Goal: Task Accomplishment & Management: Use online tool/utility

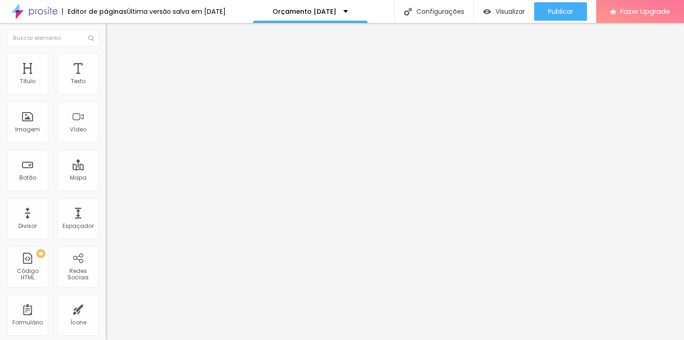
click at [106, 79] on span "Trocar imagem" at bounding box center [131, 75] width 50 height 8
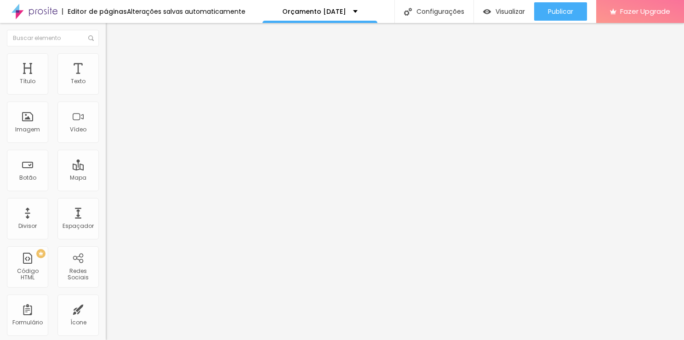
click at [106, 79] on span "Trocar imagem" at bounding box center [131, 75] width 50 height 8
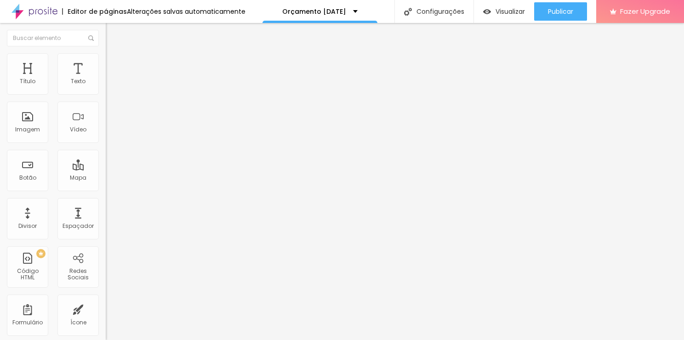
click at [106, 79] on span "Trocar imagem" at bounding box center [131, 75] width 50 height 8
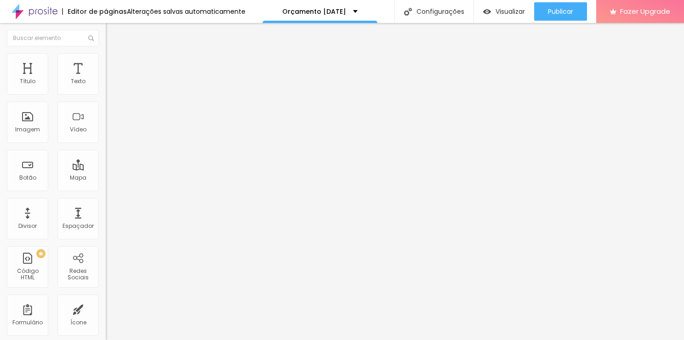
click at [106, 79] on span "Trocar imagem" at bounding box center [131, 75] width 50 height 8
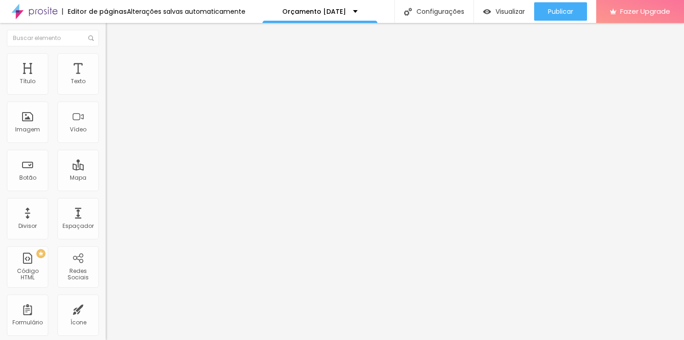
click at [106, 79] on span "Trocar imagem" at bounding box center [131, 75] width 50 height 8
click at [106, 78] on div "Trocar imagem" at bounding box center [159, 75] width 106 height 6
click at [106, 79] on span "Trocar imagem" at bounding box center [131, 75] width 50 height 8
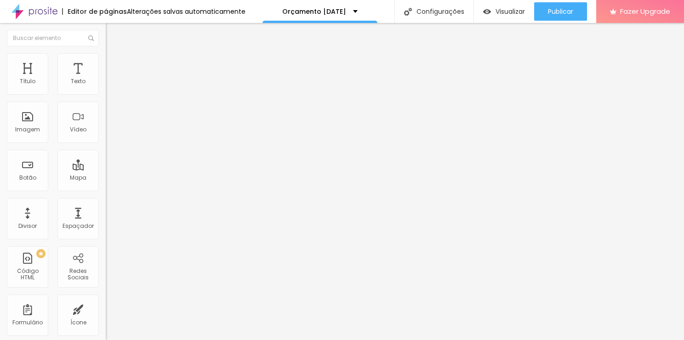
click at [106, 79] on span "Trocar imagem" at bounding box center [131, 75] width 50 height 8
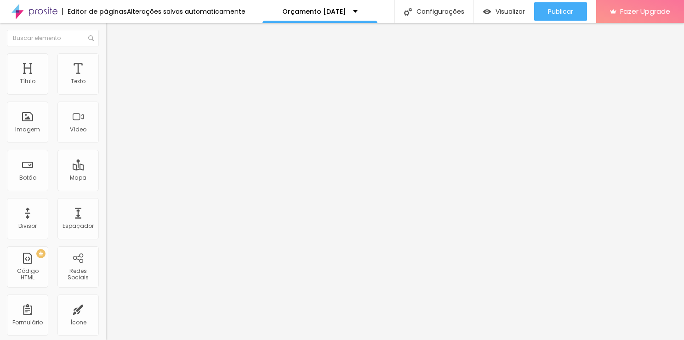
click at [106, 79] on span "Trocar imagem" at bounding box center [131, 75] width 50 height 8
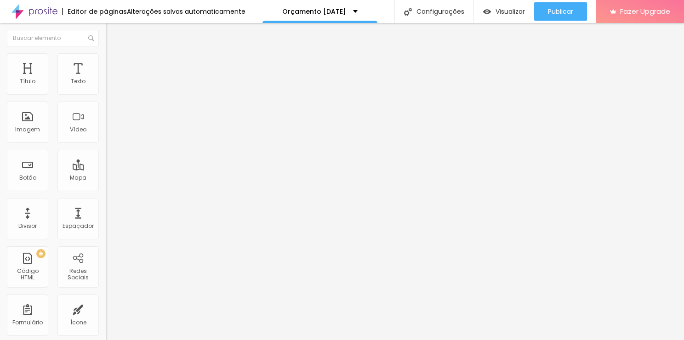
click at [106, 79] on span "Trocar imagem" at bounding box center [131, 75] width 50 height 8
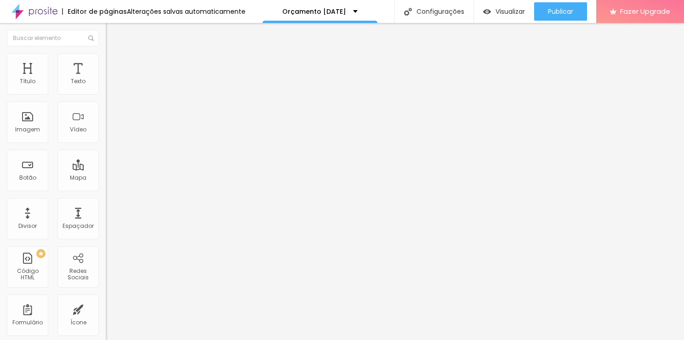
click at [106, 79] on span "Trocar imagem" at bounding box center [131, 75] width 50 height 8
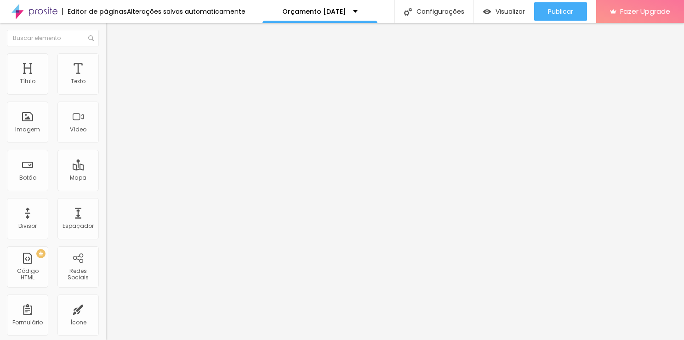
click at [106, 79] on span "Trocar imagem" at bounding box center [131, 75] width 50 height 8
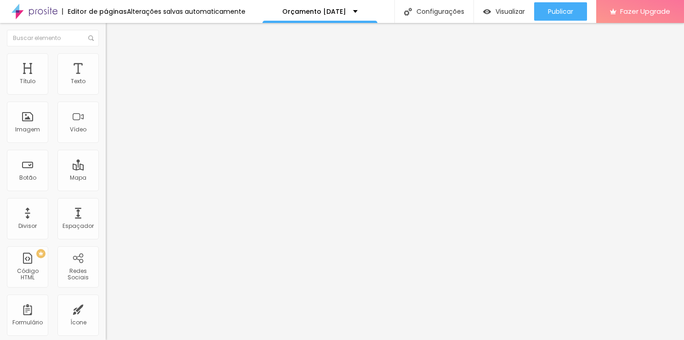
click at [106, 79] on span "Trocar imagem" at bounding box center [131, 75] width 50 height 8
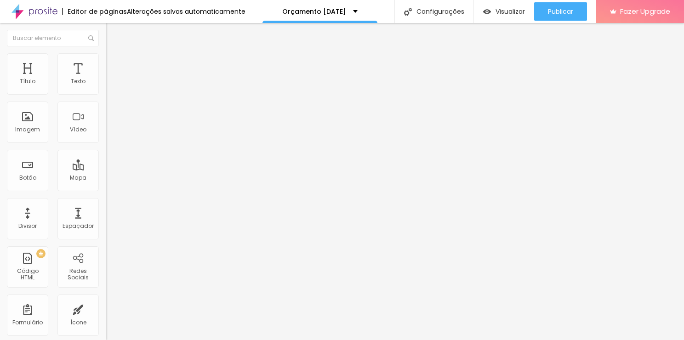
click at [106, 79] on span "Trocar imagem" at bounding box center [131, 75] width 50 height 8
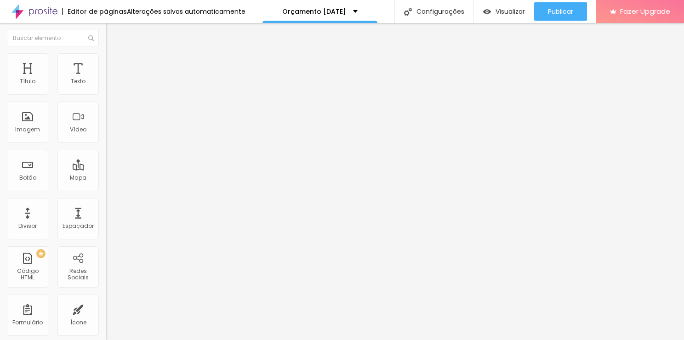
click at [106, 79] on span "Trocar imagem" at bounding box center [131, 75] width 50 height 8
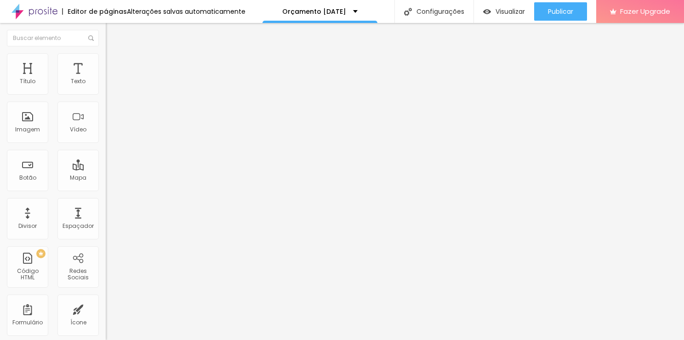
click at [106, 86] on input "Veja aqui meu Portfólio" at bounding box center [161, 81] width 110 height 9
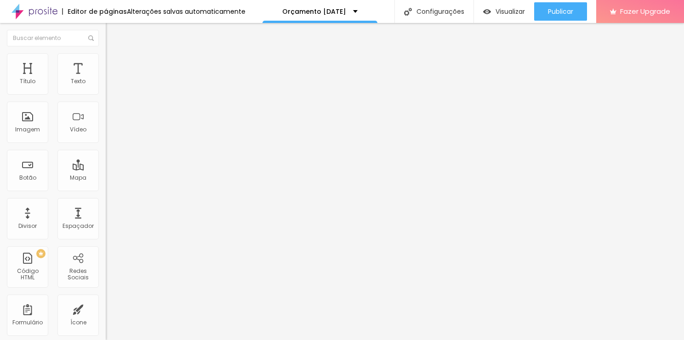
type input "n"
type input "[DATE] passado"
click at [106, 55] on li "Estilo" at bounding box center [159, 57] width 106 height 9
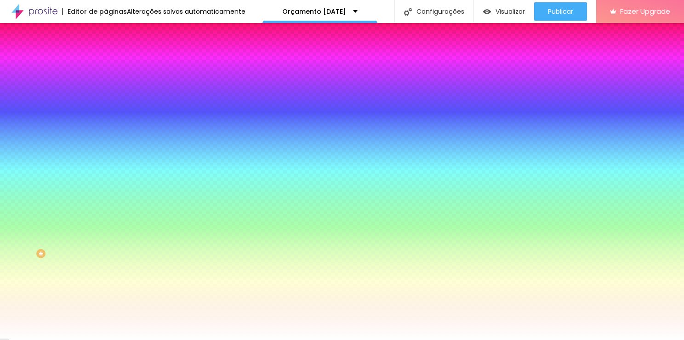
click at [106, 92] on input "#EADCDB" at bounding box center [161, 92] width 110 height 9
click at [106, 88] on div at bounding box center [159, 88] width 106 height 0
click at [106, 93] on input "#EADCDB" at bounding box center [161, 92] width 110 height 9
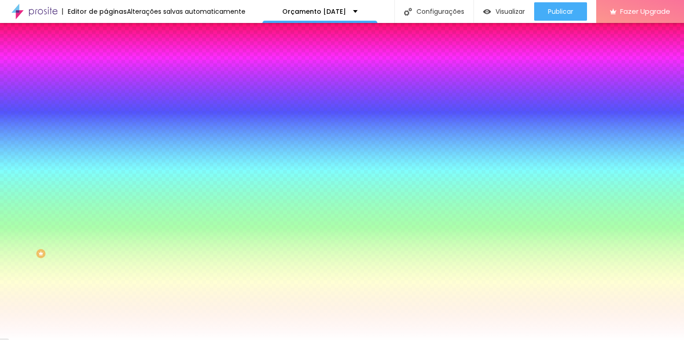
click at [106, 88] on div at bounding box center [159, 88] width 106 height 0
click at [106, 92] on input "#EADCDB" at bounding box center [161, 92] width 110 height 9
click at [106, 88] on div at bounding box center [159, 88] width 106 height 0
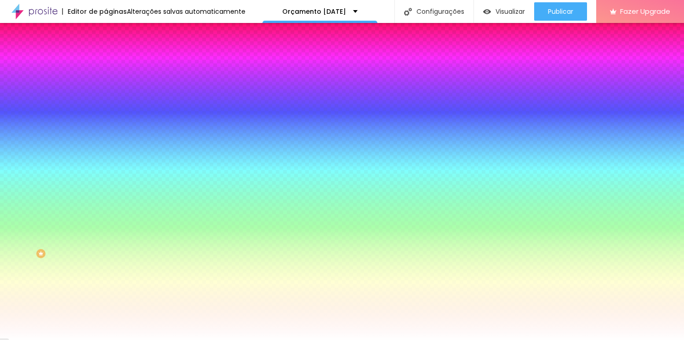
click at [106, 88] on div at bounding box center [159, 88] width 106 height 0
drag, startPoint x: 79, startPoint y: 134, endPoint x: 83, endPoint y: 143, distance: 9.9
click at [83, 143] on div at bounding box center [342, 170] width 684 height 340
drag, startPoint x: 17, startPoint y: 111, endPoint x: 27, endPoint y: 130, distance: 21.0
click at [27, 130] on div at bounding box center [342, 170] width 684 height 340
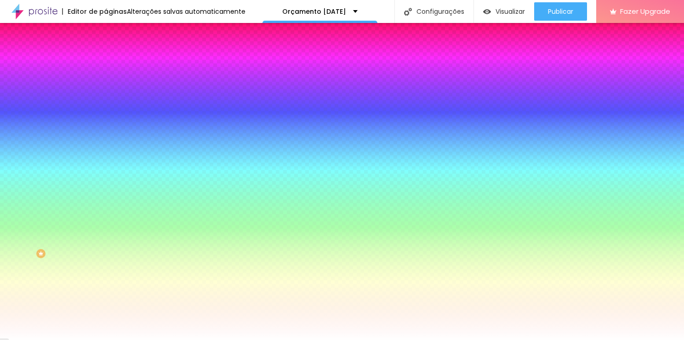
drag, startPoint x: 79, startPoint y: 143, endPoint x: 40, endPoint y: 137, distance: 39.1
click at [78, 143] on div at bounding box center [342, 170] width 684 height 340
type input "#649582"
drag, startPoint x: 28, startPoint y: 130, endPoint x: 34, endPoint y: 133, distance: 6.6
click at [220, 145] on div at bounding box center [221, 146] width 2 height 2
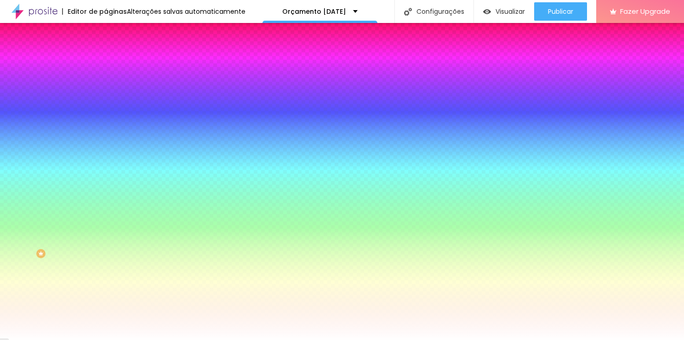
click at [106, 94] on input "#649582" at bounding box center [161, 92] width 110 height 9
click at [109, 114] on icon "button" at bounding box center [112, 117] width 6 height 6
click at [27, 340] on div at bounding box center [342, 340] width 684 height 0
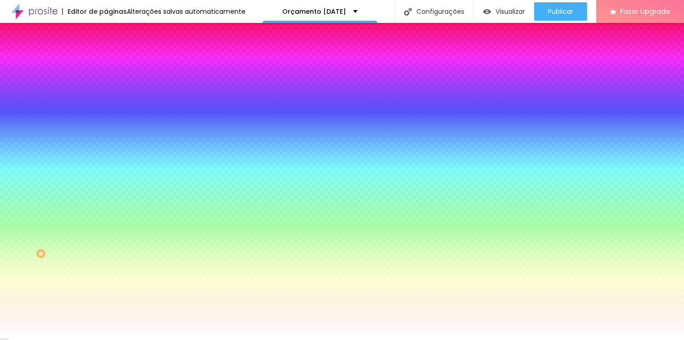
click at [114, 65] on span "Avançado" at bounding box center [129, 69] width 30 height 8
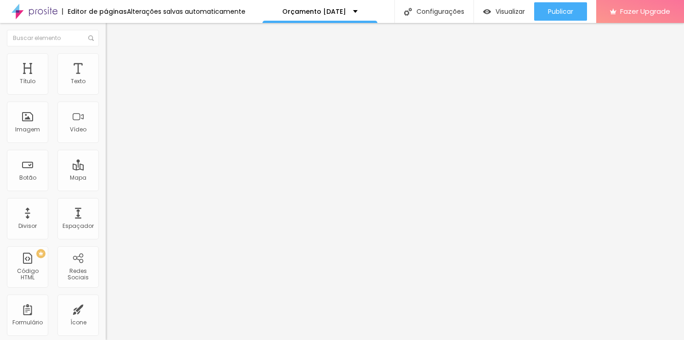
click at [114, 54] on span "Conteúdo" at bounding box center [128, 50] width 28 height 8
click at [106, 61] on li "Estilo" at bounding box center [159, 57] width 106 height 9
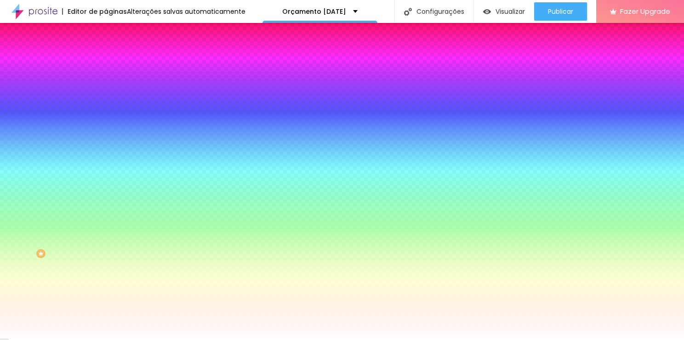
click at [110, 115] on icon "button" at bounding box center [112, 117] width 4 height 4
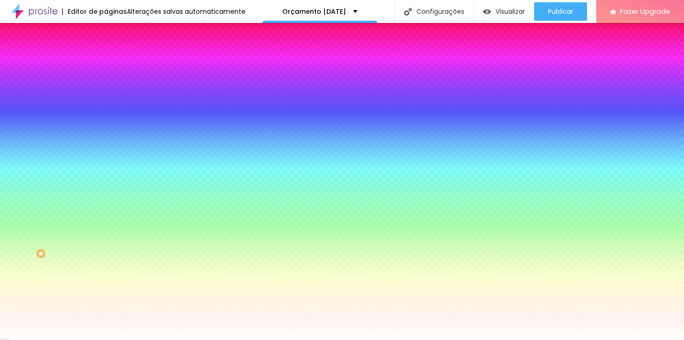
type input "#FFFEFE"
drag, startPoint x: 131, startPoint y: 255, endPoint x: 128, endPoint y: 225, distance: 30.0
click at [319, 340] on div at bounding box center [342, 340] width 684 height 0
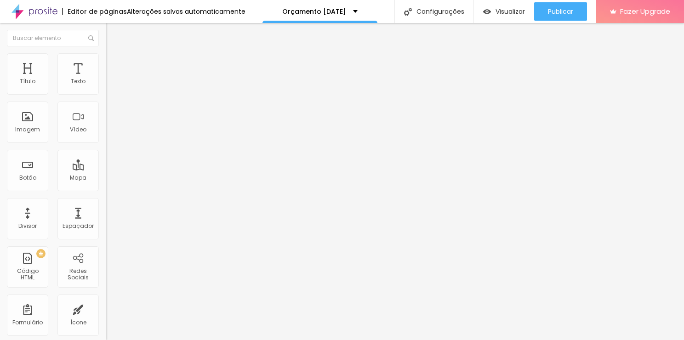
click at [106, 58] on li "Estilo" at bounding box center [159, 57] width 106 height 9
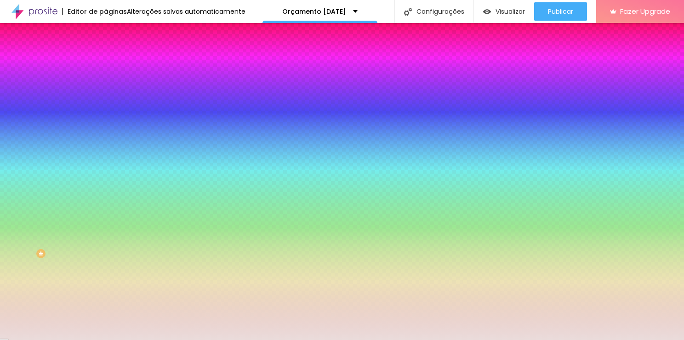
click at [106, 134] on input "#EADCDB" at bounding box center [161, 129] width 110 height 9
paste input "649582"
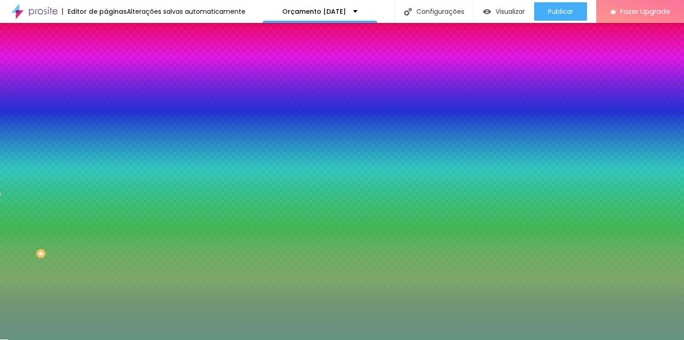
type input "#649582"
click at [106, 52] on img at bounding box center [110, 48] width 8 height 8
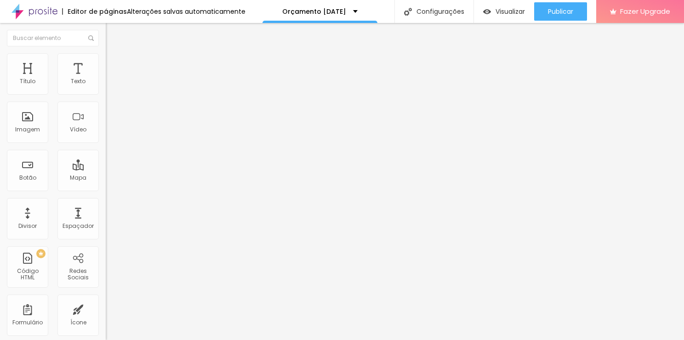
click at [106, 56] on li "Estilo" at bounding box center [159, 57] width 106 height 9
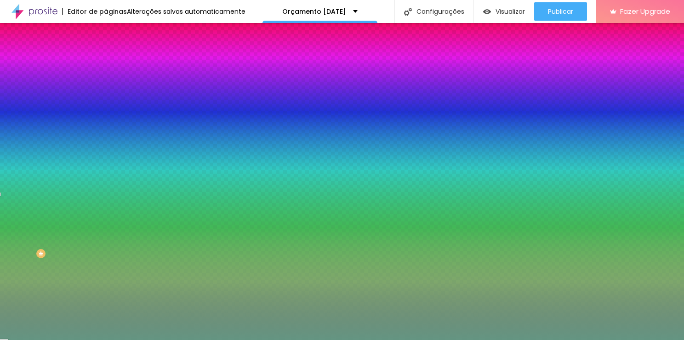
click at [114, 65] on span "Avançado" at bounding box center [129, 69] width 30 height 8
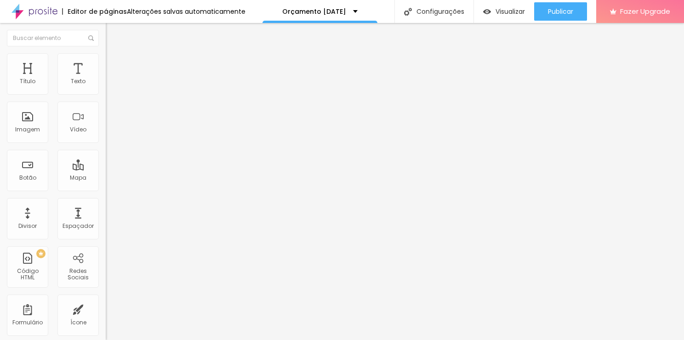
click at [106, 54] on li "Estilo" at bounding box center [159, 57] width 106 height 9
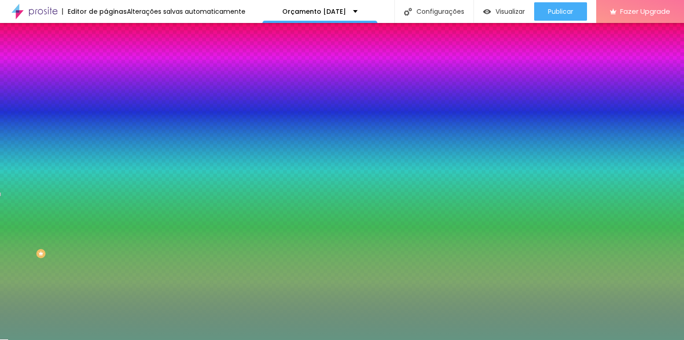
click at [114, 65] on span "Avançado" at bounding box center [129, 69] width 30 height 8
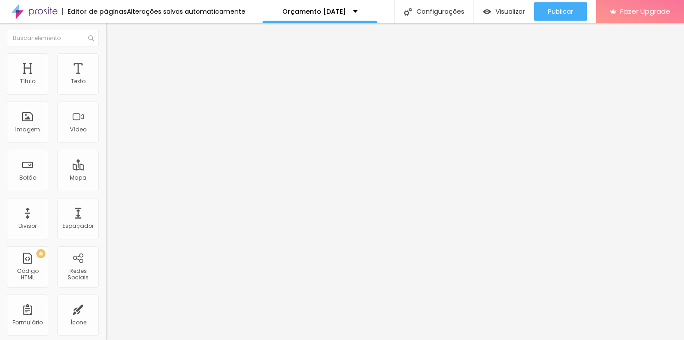
click at [106, 52] on img at bounding box center [110, 48] width 8 height 8
click at [106, 62] on img at bounding box center [110, 66] width 8 height 8
click at [106, 54] on img at bounding box center [110, 57] width 8 height 8
click at [106, 56] on img at bounding box center [110, 57] width 8 height 8
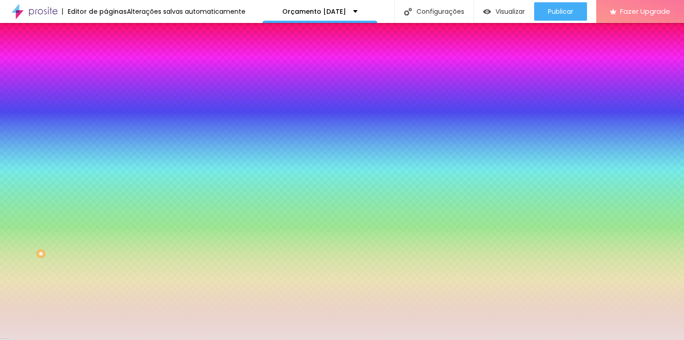
click at [106, 90] on input "#EADCDB" at bounding box center [161, 92] width 110 height 9
paste input "649582"
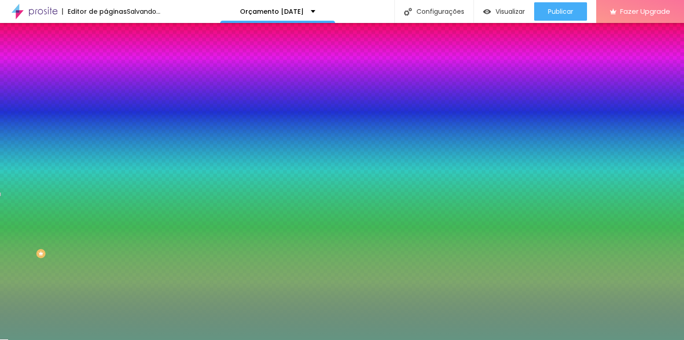
type input "#649582"
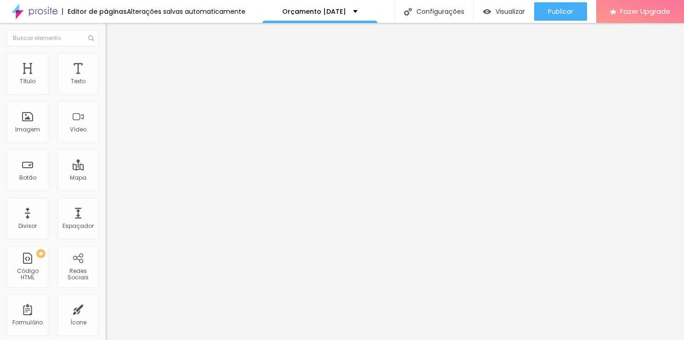
click at [106, 53] on li "Estilo" at bounding box center [159, 57] width 106 height 9
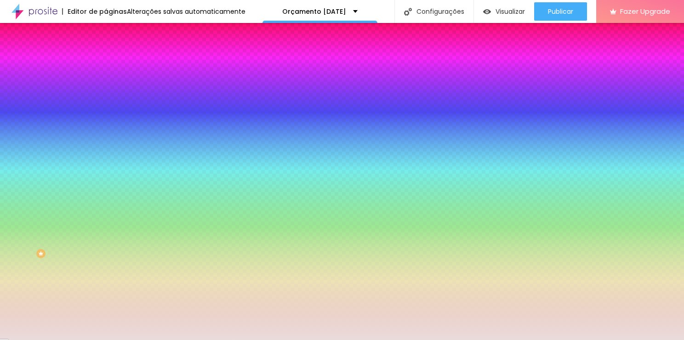
click at [106, 92] on input "#EADCDB" at bounding box center [161, 92] width 110 height 9
paste input "649582"
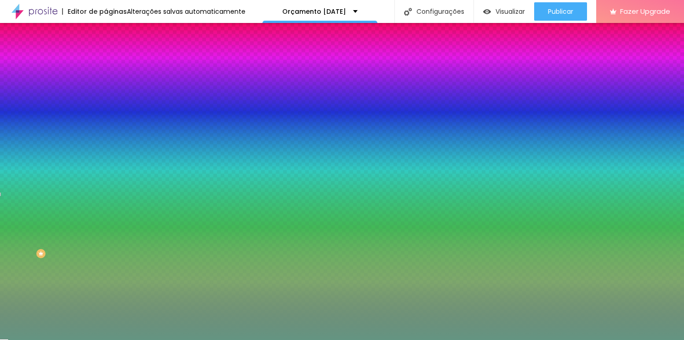
type input "#649582"
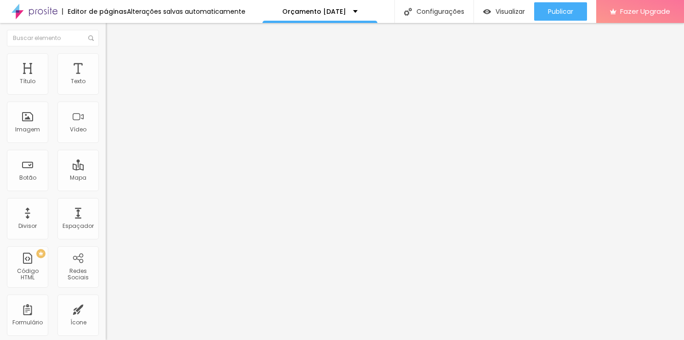
click at [106, 62] on li "Estilo" at bounding box center [159, 57] width 106 height 9
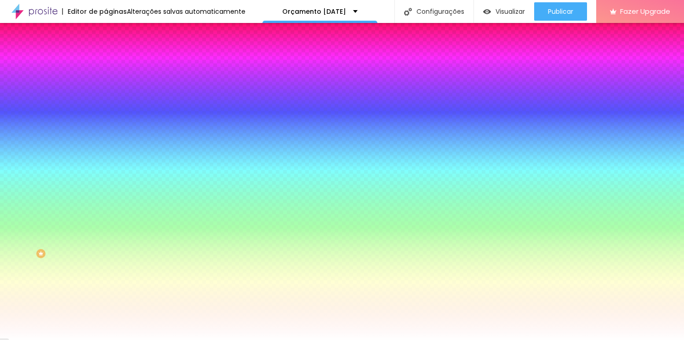
click at [106, 88] on div at bounding box center [159, 88] width 106 height 0
type input "#F4F4F4"
drag, startPoint x: 26, startPoint y: 137, endPoint x: 14, endPoint y: 107, distance: 32.8
click at [14, 107] on div at bounding box center [342, 170] width 684 height 340
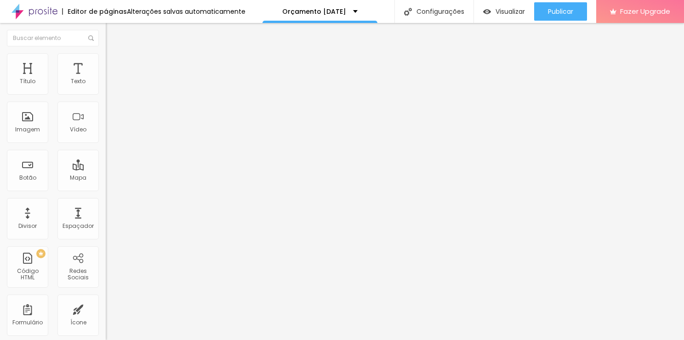
click at [114, 63] on span "Estilo" at bounding box center [121, 60] width 14 height 8
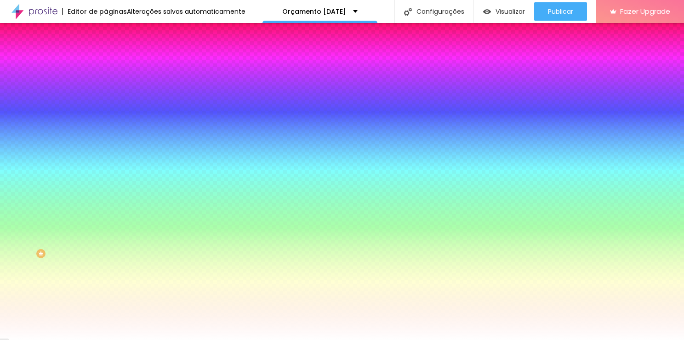
click at [106, 86] on div "Cor de fundo Voltar ao padrão #000000" at bounding box center [159, 84] width 106 height 25
click at [106, 91] on input "#000000" at bounding box center [161, 92] width 110 height 9
click at [106, 88] on div at bounding box center [159, 88] width 106 height 0
type input "#FDFDFD"
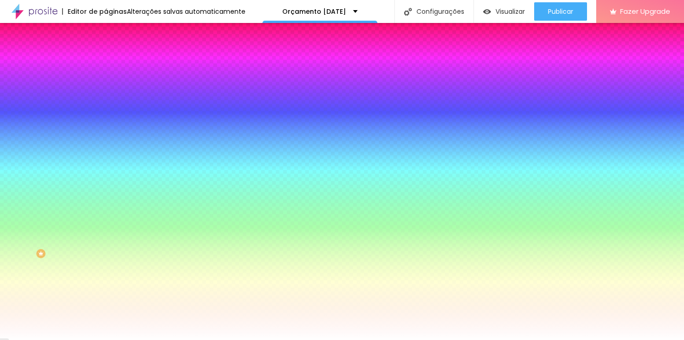
drag, startPoint x: 20, startPoint y: 144, endPoint x: 14, endPoint y: 104, distance: 40.9
click at [14, 104] on div at bounding box center [342, 170] width 684 height 340
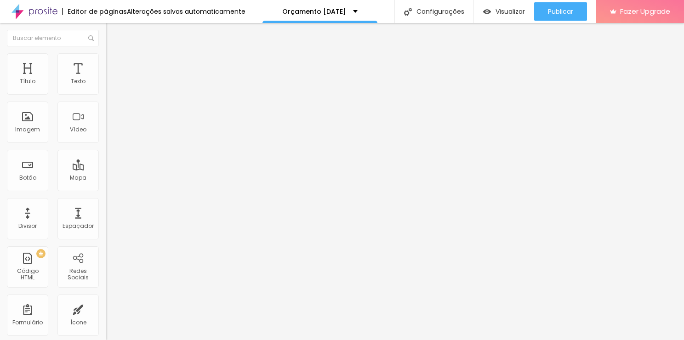
click at [106, 57] on img at bounding box center [110, 57] width 8 height 8
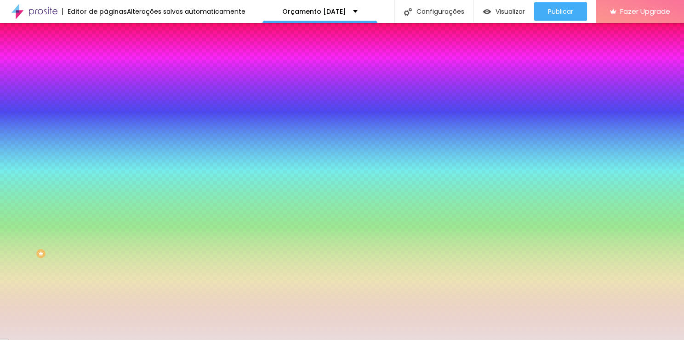
click at [106, 125] on div at bounding box center [159, 125] width 106 height 0
click at [106, 134] on input "#EADCDB" at bounding box center [161, 129] width 110 height 9
paste input "649582"
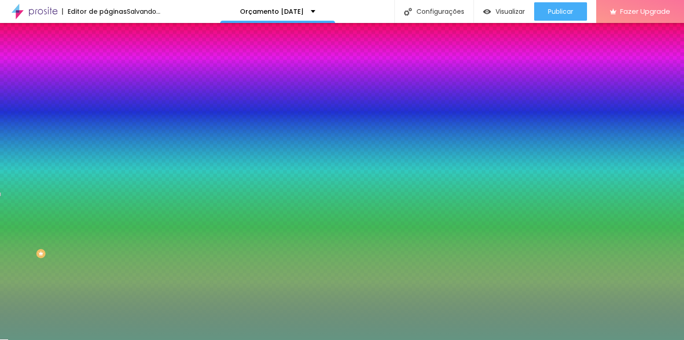
type input "#649582"
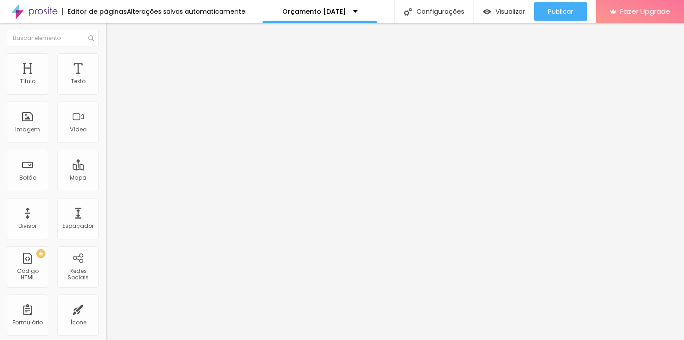
click at [106, 61] on li "Estilo" at bounding box center [159, 57] width 106 height 9
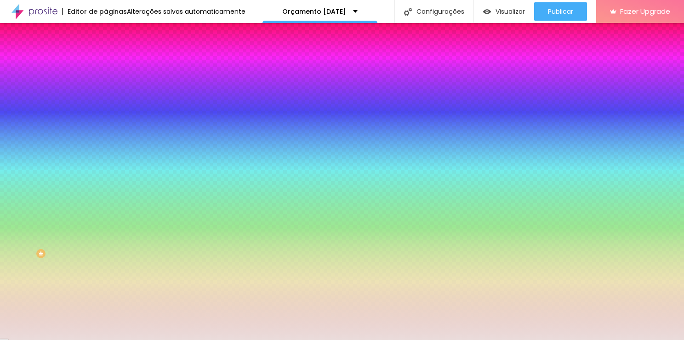
click at [106, 90] on input "#EADCDB" at bounding box center [161, 92] width 110 height 9
paste input "649582"
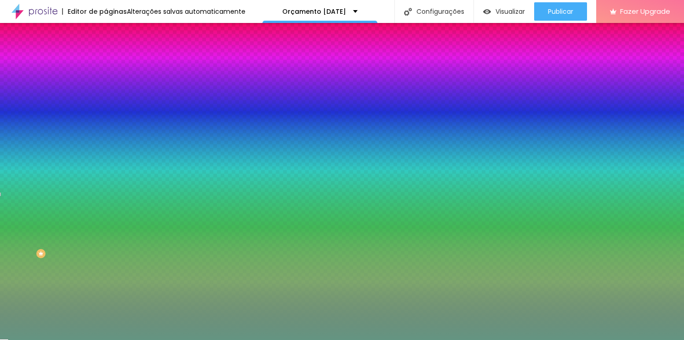
type input "#649582"
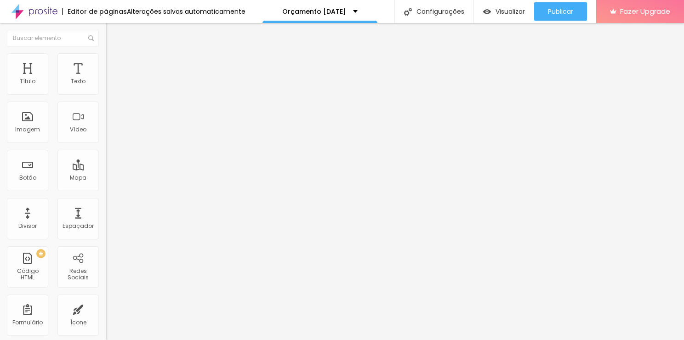
click at [106, 55] on img at bounding box center [110, 57] width 8 height 8
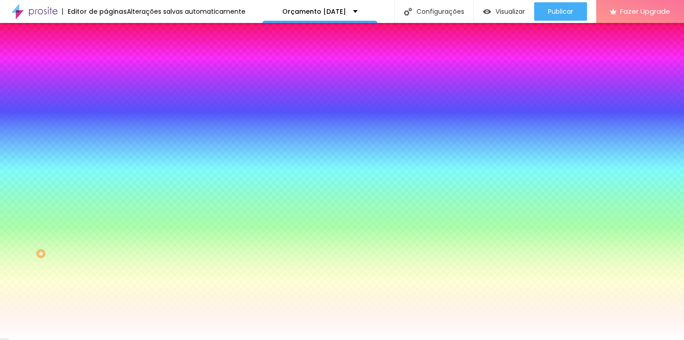
click at [106, 90] on input "#221C1C" at bounding box center [161, 92] width 110 height 9
paste input "649582"
type input "#649582"
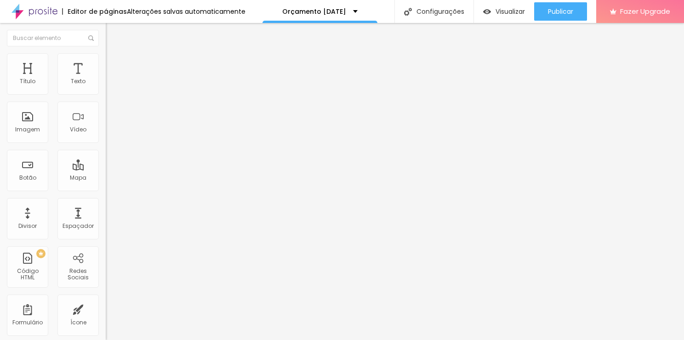
click at [106, 56] on ul "Conteúdo Estilo Avançado" at bounding box center [159, 58] width 106 height 28
click at [106, 60] on li "Estilo" at bounding box center [159, 57] width 106 height 9
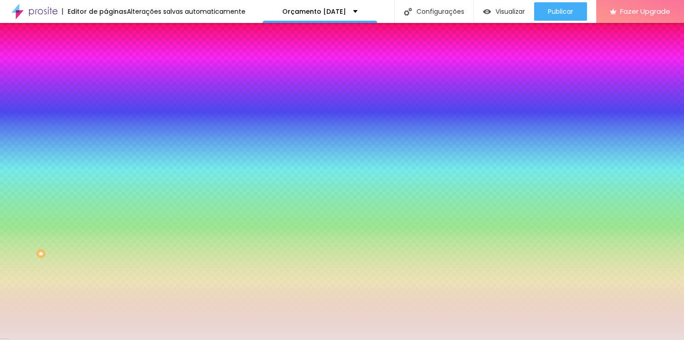
click at [106, 96] on input "#EADCDB" at bounding box center [161, 92] width 110 height 9
paste input "649582"
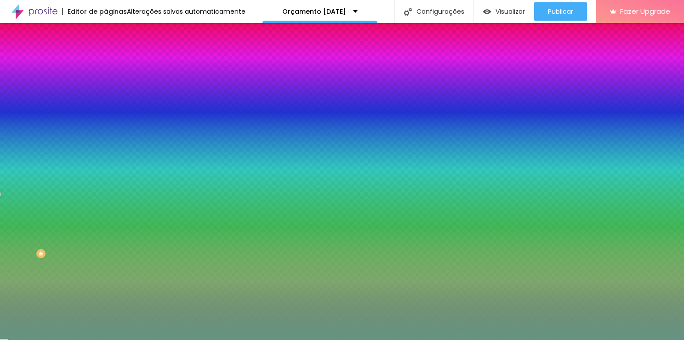
type input "#649582"
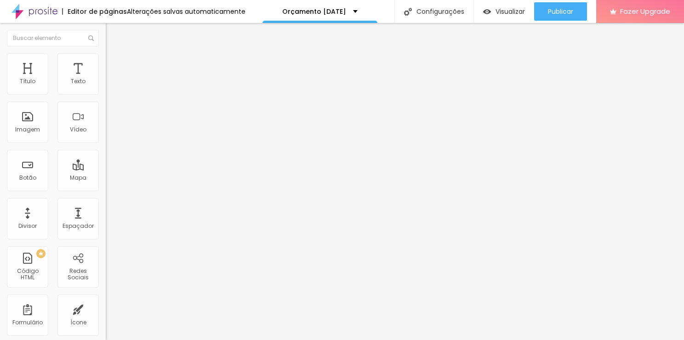
drag, startPoint x: 68, startPoint y: 60, endPoint x: 62, endPoint y: 62, distance: 6.8
click at [106, 62] on ul "Conteúdo Estilo Avançado" at bounding box center [159, 58] width 106 height 28
drag, startPoint x: 62, startPoint y: 62, endPoint x: 44, endPoint y: 63, distance: 18.4
click at [106, 63] on ul "Conteúdo Estilo Avançado" at bounding box center [159, 58] width 106 height 28
click at [114, 63] on span "Estilo" at bounding box center [121, 60] width 14 height 8
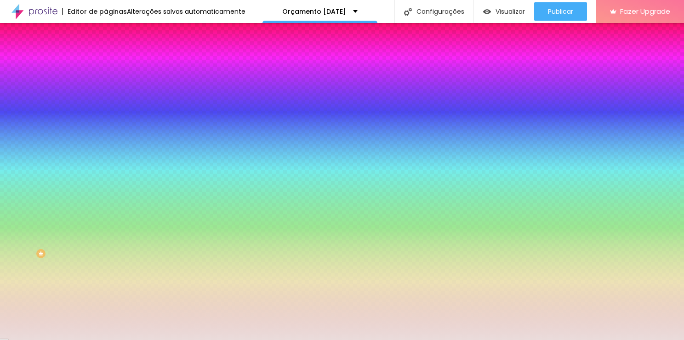
click at [106, 94] on input "#EADCDB" at bounding box center [161, 92] width 110 height 9
paste input "649582"
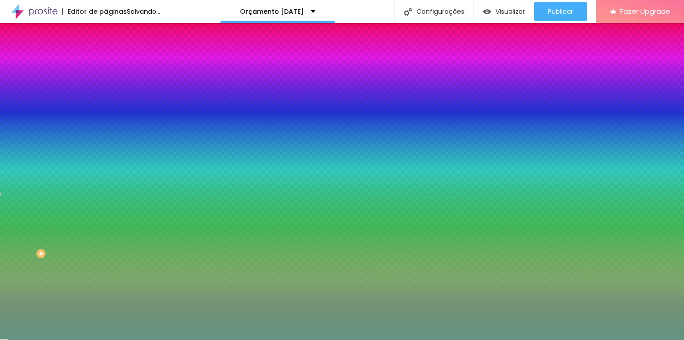
type input "#649582"
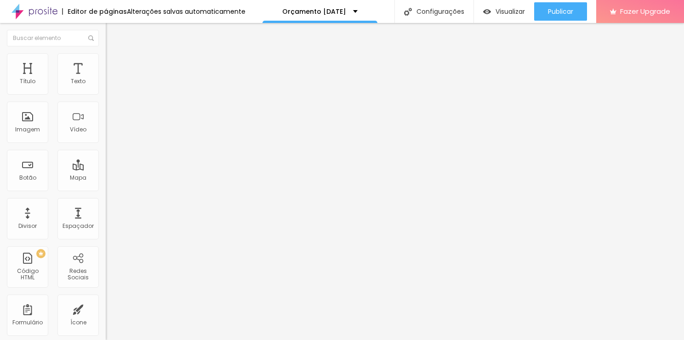
click at [114, 62] on span "Estilo" at bounding box center [121, 60] width 14 height 8
click at [106, 55] on img at bounding box center [110, 57] width 8 height 8
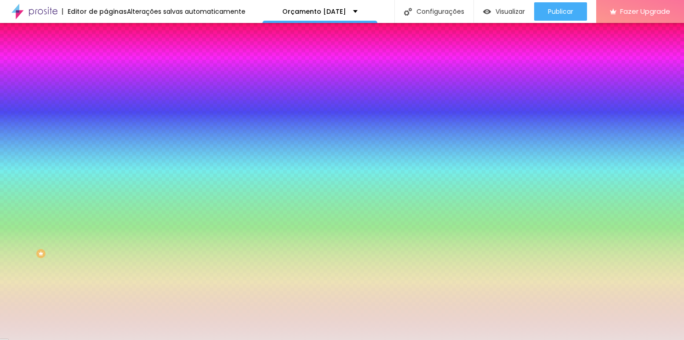
click at [106, 88] on div at bounding box center [159, 88] width 106 height 0
click at [106, 93] on input "#EADCDB" at bounding box center [161, 92] width 110 height 9
paste input "649582"
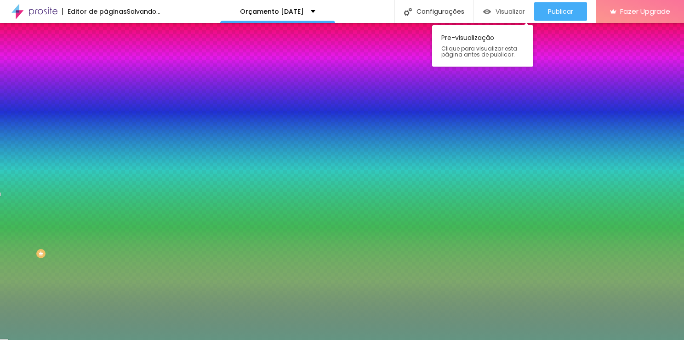
type input "#649582"
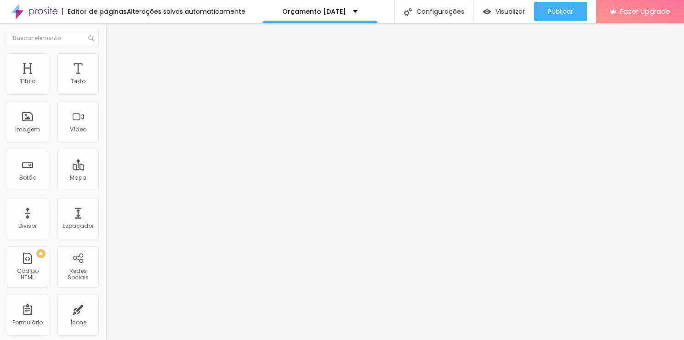
click at [106, 60] on li "Estilo" at bounding box center [159, 57] width 106 height 9
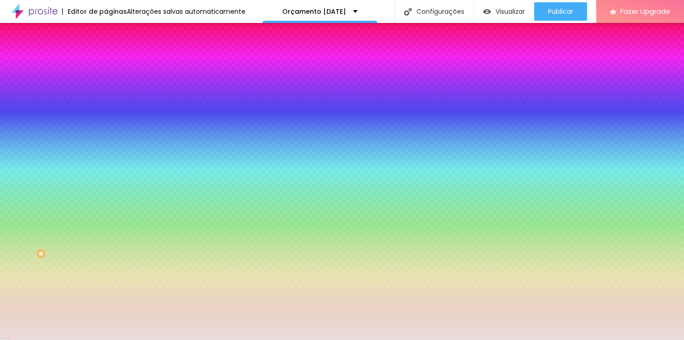
click at [106, 134] on input "#EADCDB" at bounding box center [161, 129] width 110 height 9
paste input "649582"
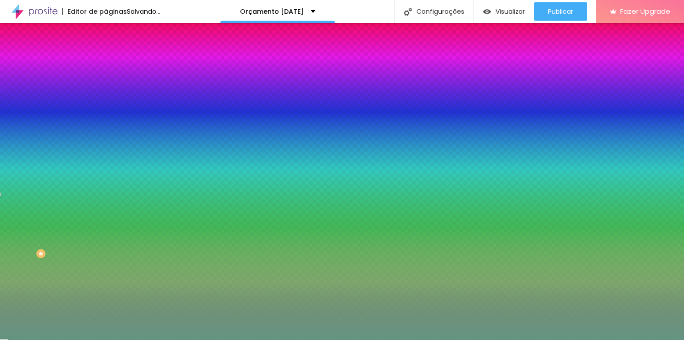
type input "#649582"
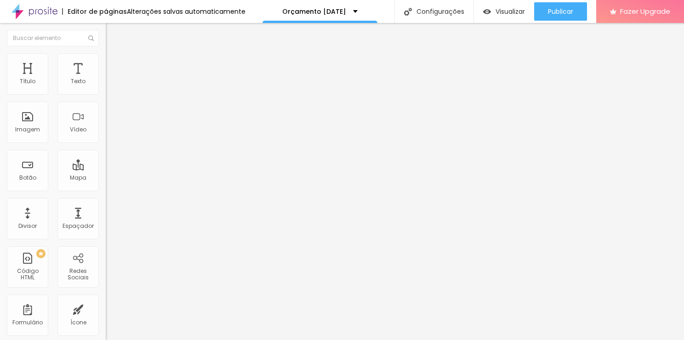
click at [106, 79] on span "Trocar imagem" at bounding box center [131, 75] width 50 height 8
click at [106, 87] on span "Titulo 2" at bounding box center [121, 80] width 30 height 11
drag, startPoint x: 0, startPoint y: 335, endPoint x: 94, endPoint y: 94, distance: 258.8
click at [109, 85] on icon "button" at bounding box center [112, 83] width 6 height 6
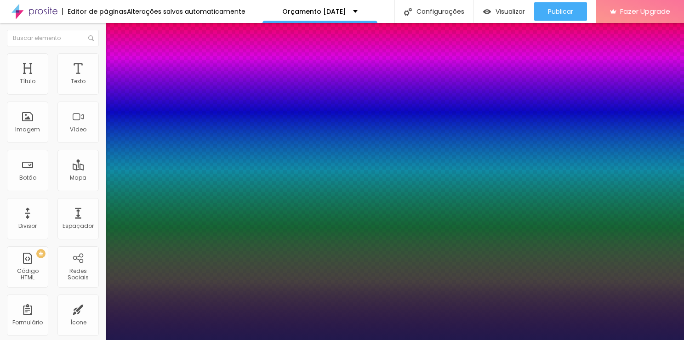
type input "1"
type input "29"
type input "1"
type input "28"
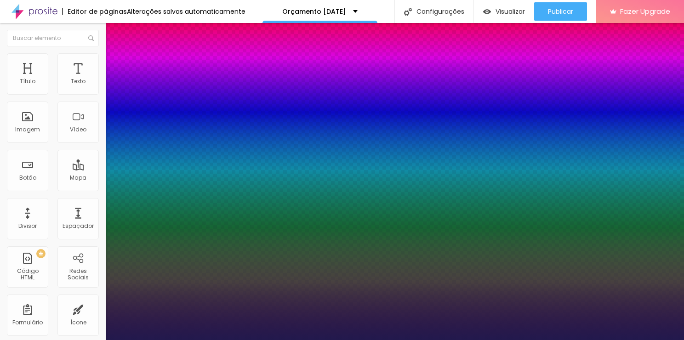
type input "28"
type input "1"
type input "27"
type input "1"
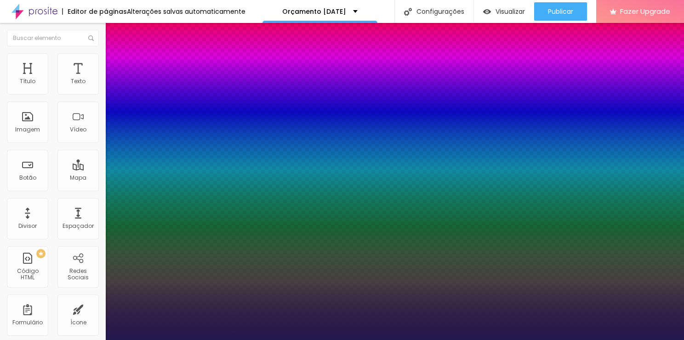
type input "26"
type input "1"
type input "26"
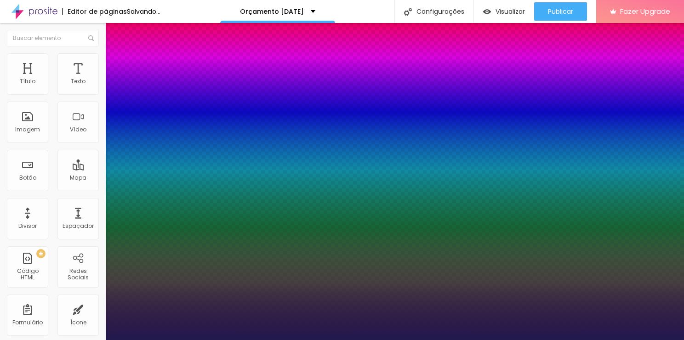
type input "1"
click at [663, 340] on div at bounding box center [342, 340] width 684 height 0
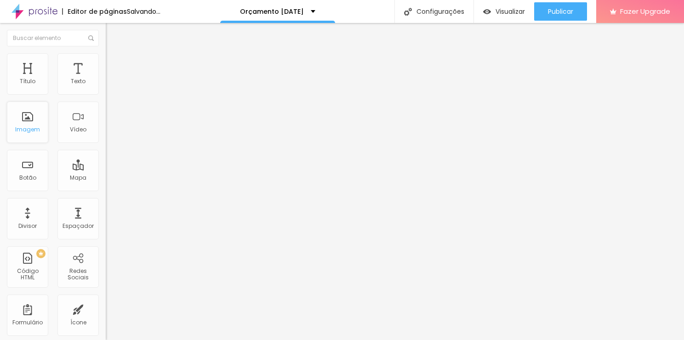
click at [23, 130] on div "Imagem" at bounding box center [27, 129] width 25 height 6
click at [106, 79] on span "Adicionar imagem" at bounding box center [135, 75] width 59 height 8
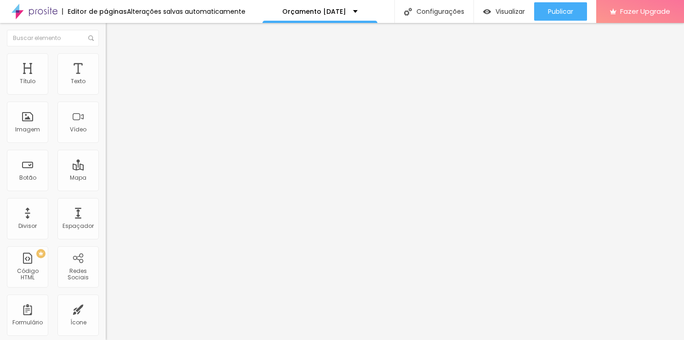
click at [106, 59] on li "Estilo" at bounding box center [159, 57] width 106 height 9
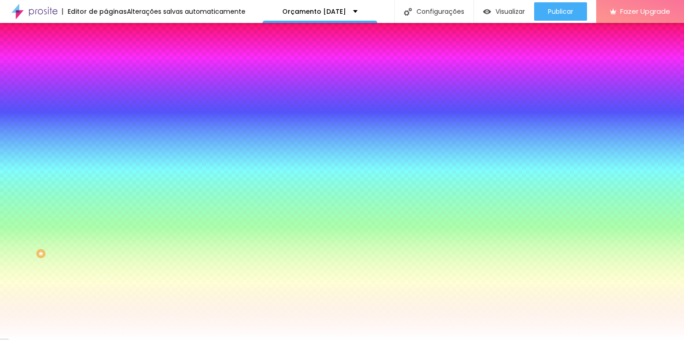
click at [106, 28] on button "Editar Coluna" at bounding box center [159, 33] width 106 height 21
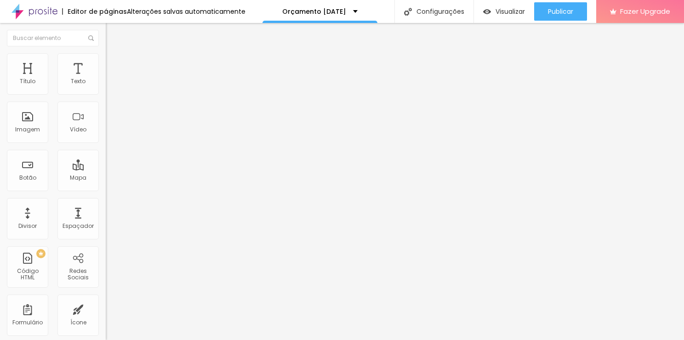
click at [114, 62] on span "Estilo" at bounding box center [121, 60] width 14 height 8
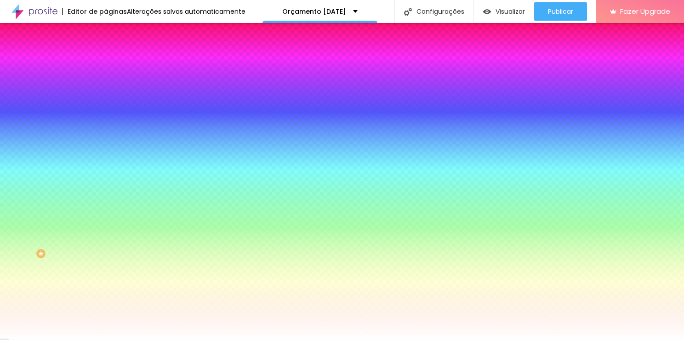
click at [106, 134] on input "#FFFFFF" at bounding box center [161, 129] width 110 height 9
type input "#"
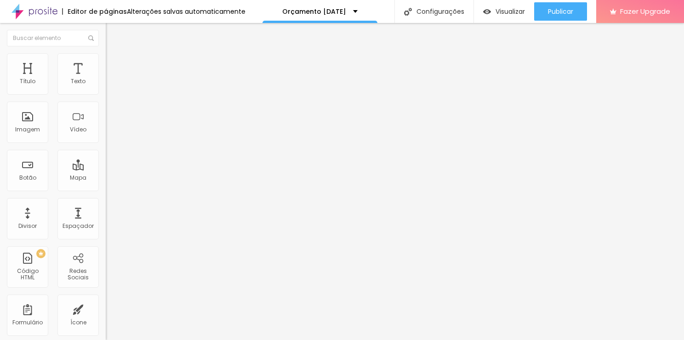
click at [106, 61] on li "Estilo" at bounding box center [159, 57] width 106 height 9
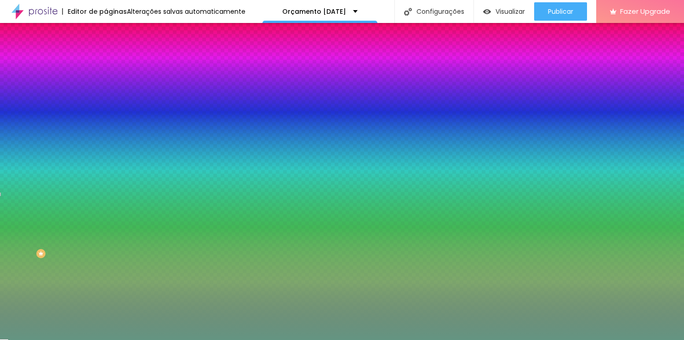
click at [106, 97] on input "#649582" at bounding box center [161, 92] width 110 height 9
click at [106, 95] on input "#649582" at bounding box center [161, 92] width 110 height 9
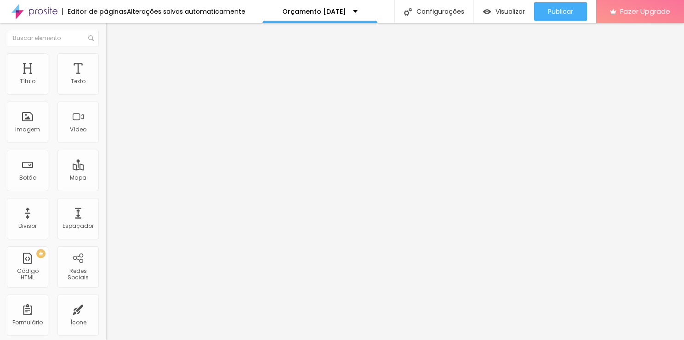
click at [106, 61] on li "Estilo" at bounding box center [159, 57] width 106 height 9
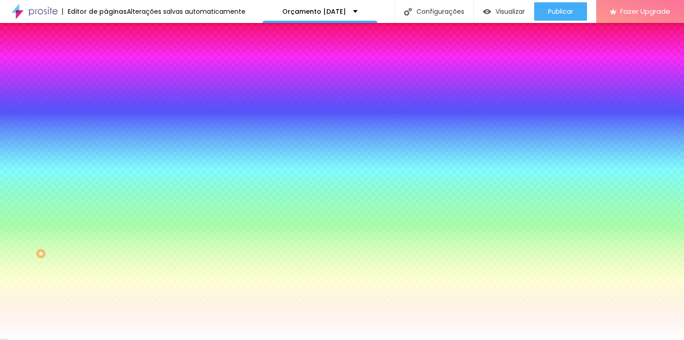
click at [106, 134] on input "#FFFFFF" at bounding box center [161, 129] width 110 height 9
click at [106, 125] on div at bounding box center [159, 125] width 106 height 0
click at [106, 134] on input "#FFFFFF" at bounding box center [161, 129] width 110 height 9
click at [106, 125] on div at bounding box center [159, 125] width 106 height 0
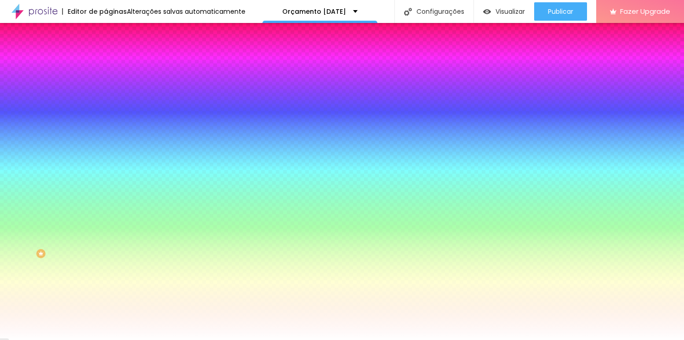
click at [106, 125] on div at bounding box center [159, 125] width 106 height 0
drag, startPoint x: 80, startPoint y: 226, endPoint x: 80, endPoint y: 235, distance: 8.7
click at [80, 235] on div at bounding box center [342, 170] width 684 height 340
drag, startPoint x: 17, startPoint y: 187, endPoint x: 27, endPoint y: 196, distance: 13.0
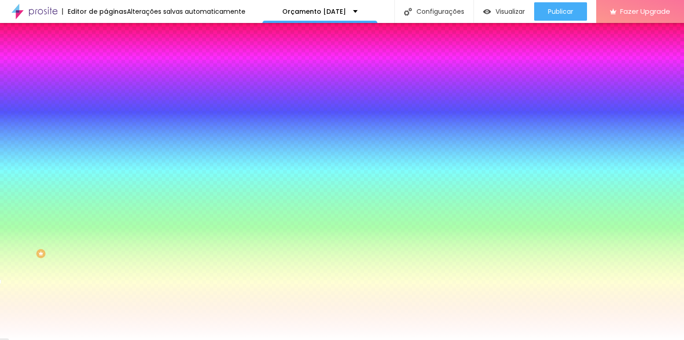
click at [106, 134] on div at bounding box center [159, 134] width 106 height 0
click at [106, 134] on input "#FFFFFF" at bounding box center [161, 129] width 110 height 9
click at [106, 125] on div at bounding box center [159, 125] width 106 height 0
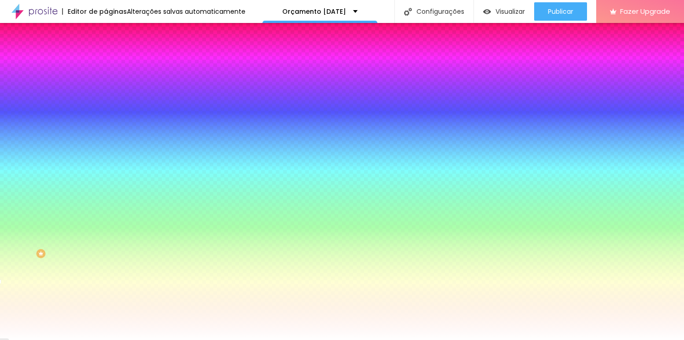
click at [106, 125] on div at bounding box center [159, 125] width 106 height 0
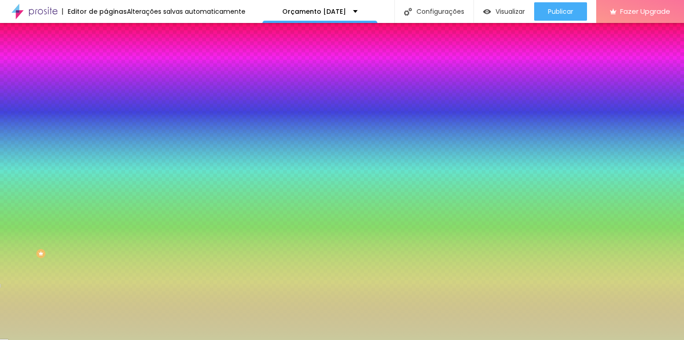
drag, startPoint x: 15, startPoint y: 179, endPoint x: 28, endPoint y: 193, distance: 18.9
click at [152, 73] on div at bounding box center [153, 72] width 2 height 2
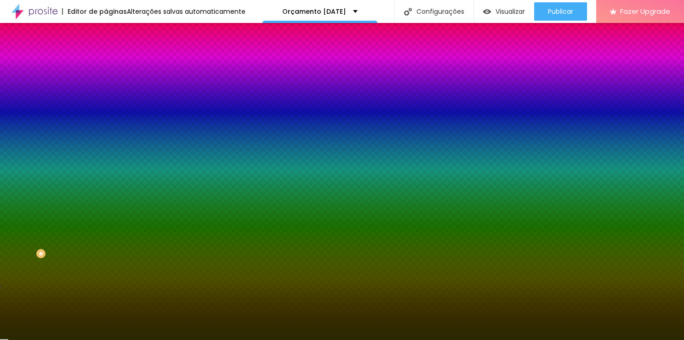
drag, startPoint x: 78, startPoint y: 236, endPoint x: 63, endPoint y: 226, distance: 18.1
click at [106, 134] on div at bounding box center [159, 134] width 106 height 0
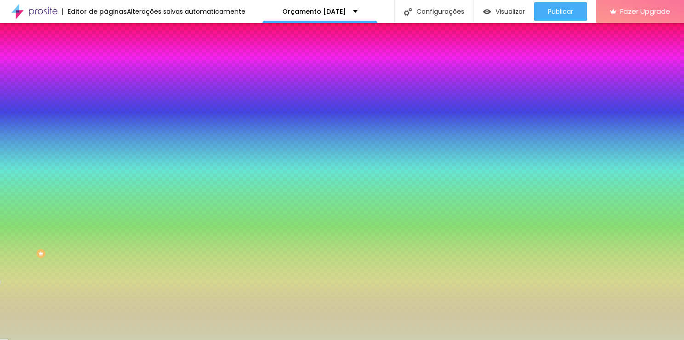
type input "#CDCFAD"
click at [23, 191] on div at bounding box center [342, 170] width 684 height 340
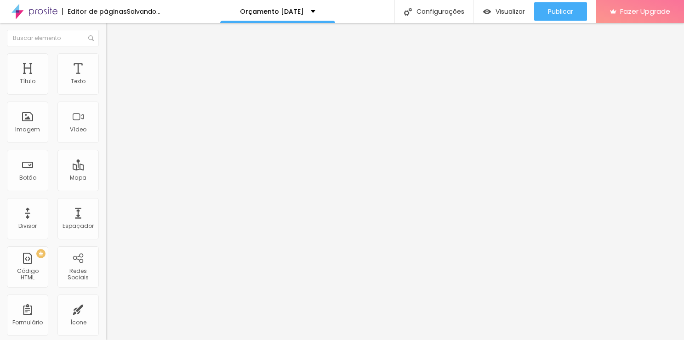
click at [106, 61] on li "Estilo" at bounding box center [159, 57] width 106 height 9
type input "7"
type input "10"
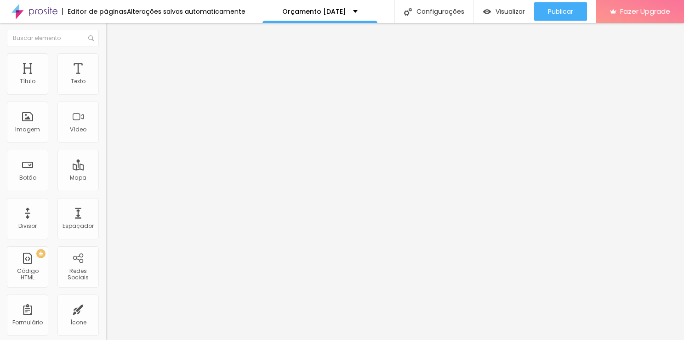
type input "17"
type input "23"
type input "24"
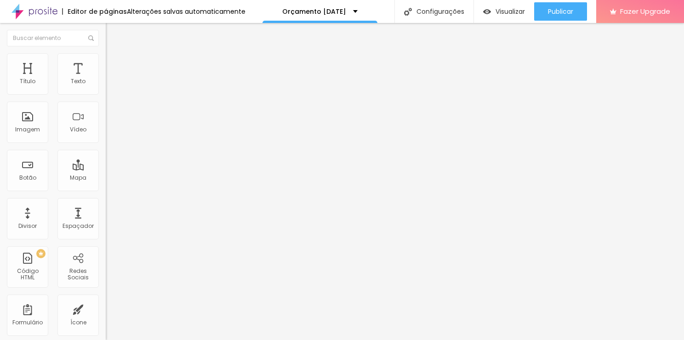
type input "24"
type input "28"
type input "29"
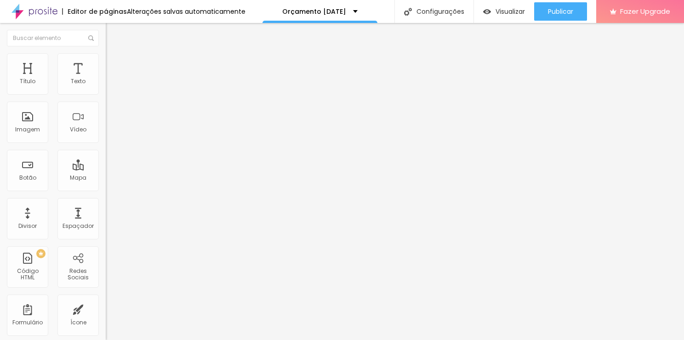
type input "31"
type input "32"
type input "33"
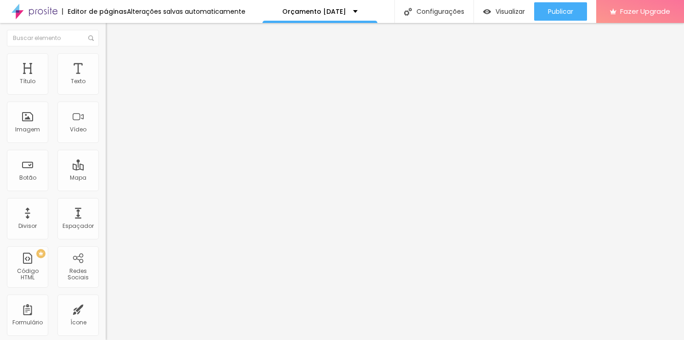
type input "33"
drag, startPoint x: 23, startPoint y: 118, endPoint x: 31, endPoint y: 116, distance: 8.5
type input "33"
click at [106, 202] on input "range" at bounding box center [135, 205] width 59 height 7
click at [114, 62] on span "Estilo" at bounding box center [121, 60] width 14 height 8
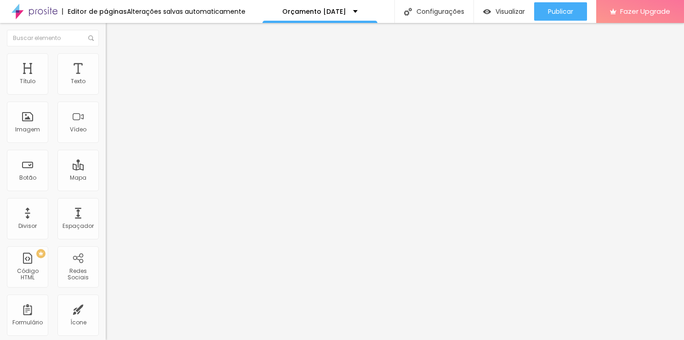
type input "2"
type input "4"
type input "7"
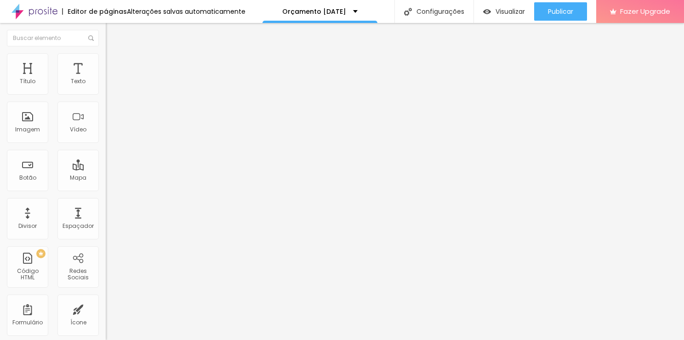
type input "7"
type input "8"
type input "9"
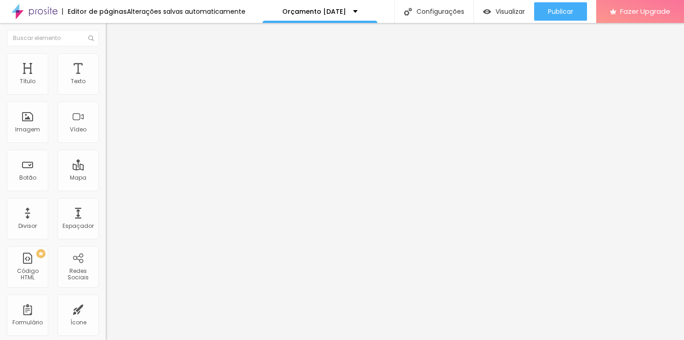
type input "11"
type input "12"
type input "13"
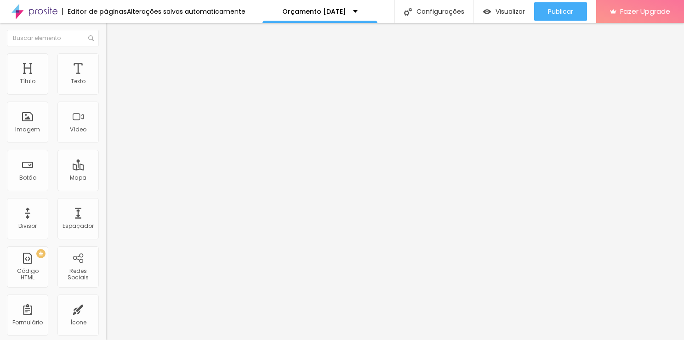
type input "13"
type input "16"
type input "19"
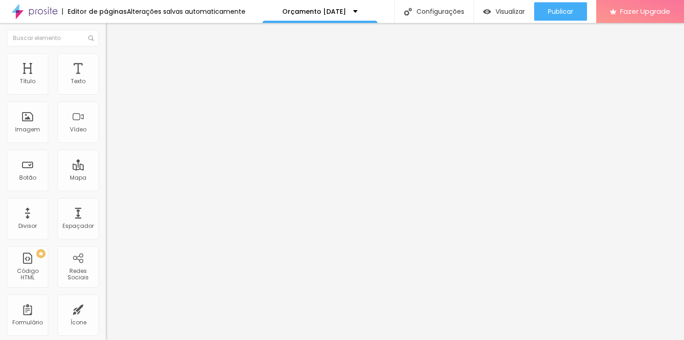
type input "20"
type input "21"
type input "23"
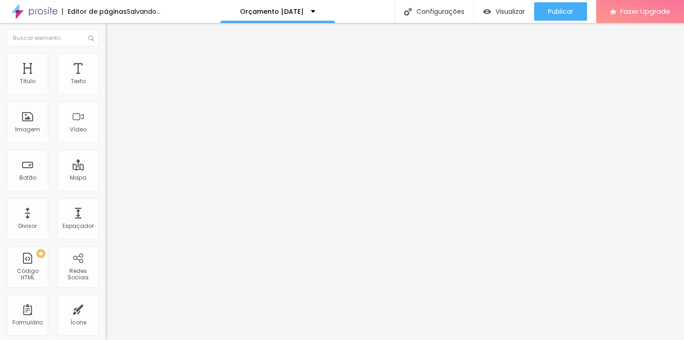
type input "23"
type input "24"
type input "25"
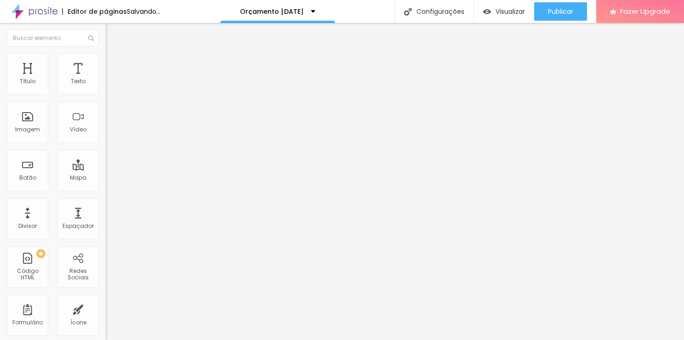
type input "27"
type input "28"
type input "31"
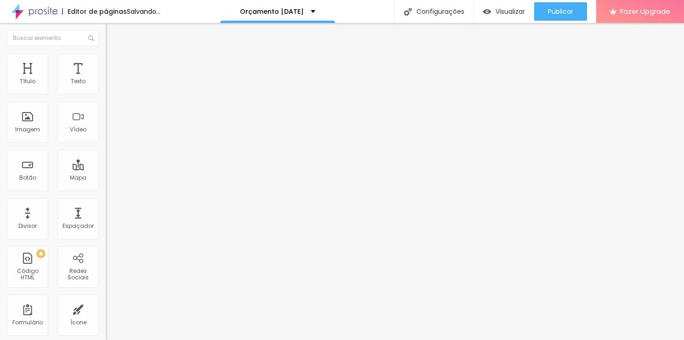
type input "31"
type input "33"
drag, startPoint x: 21, startPoint y: 118, endPoint x: 31, endPoint y: 116, distance: 9.8
type input "33"
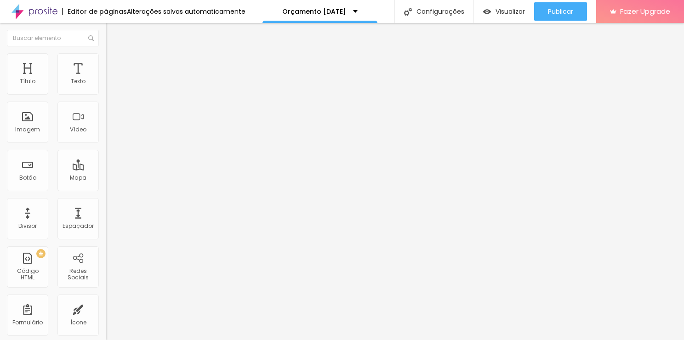
click at [106, 202] on input "range" at bounding box center [135, 205] width 59 height 7
click at [106, 79] on span "Adicionar imagem" at bounding box center [135, 75] width 59 height 8
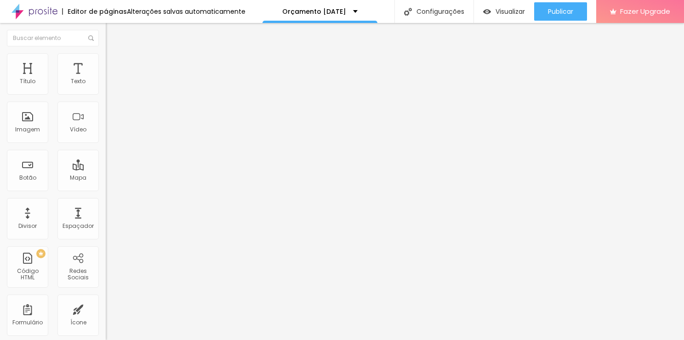
click at [28, 131] on div "Imagem" at bounding box center [27, 129] width 25 height 6
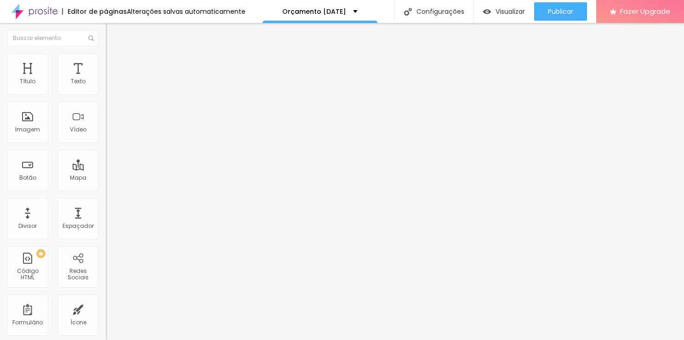
click at [106, 78] on div "Adicionar imagem" at bounding box center [159, 75] width 106 height 6
click at [106, 77] on img at bounding box center [109, 75] width 6 height 6
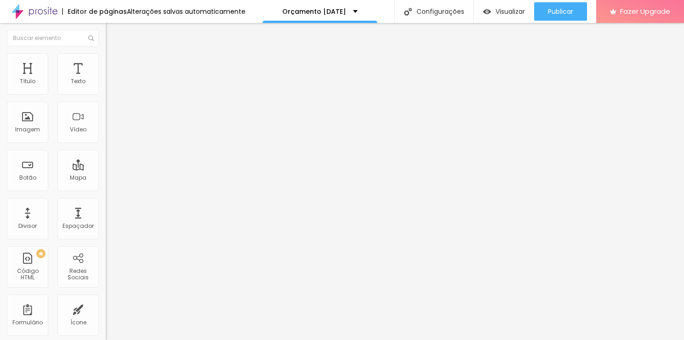
click at [106, 79] on span "Adicionar imagem" at bounding box center [135, 75] width 59 height 8
click at [106, 79] on span "Trocar imagem" at bounding box center [131, 75] width 50 height 8
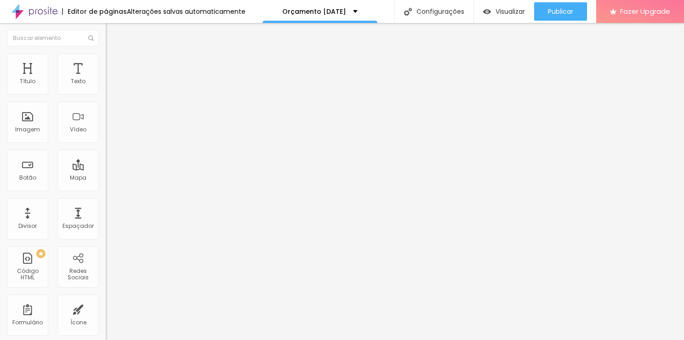
click at [106, 61] on li "Estilo" at bounding box center [159, 57] width 106 height 9
type input "7"
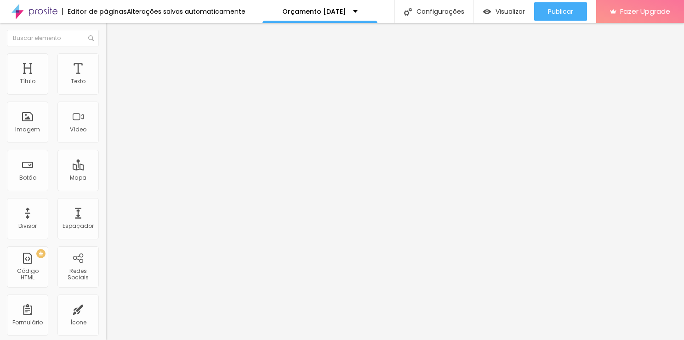
type input "7"
type input "8"
type input "9"
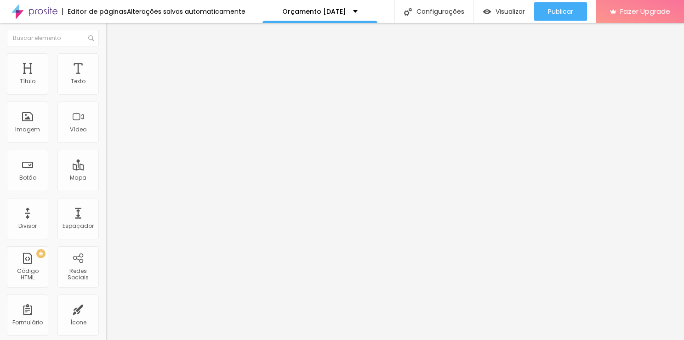
type input "11"
type input "12"
type input "13"
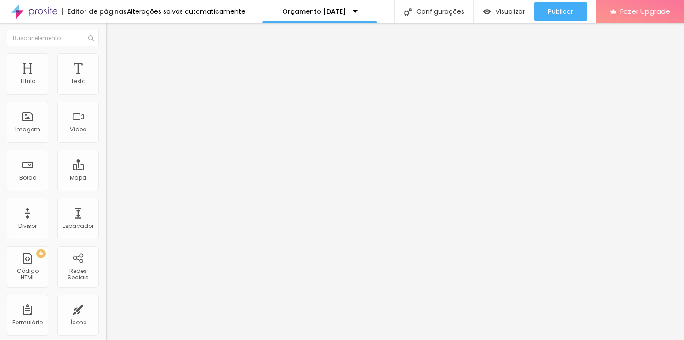
type input "13"
type input "15"
type input "17"
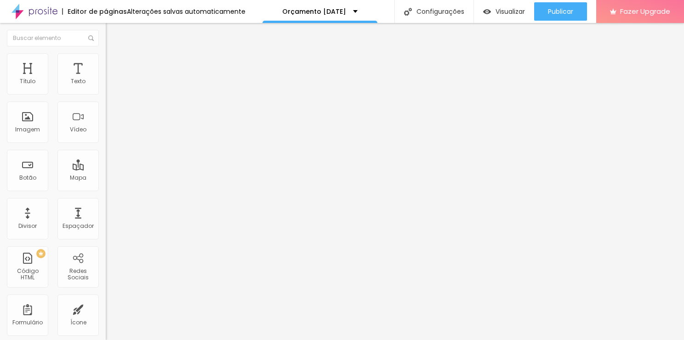
type input "20"
type input "21"
type input "24"
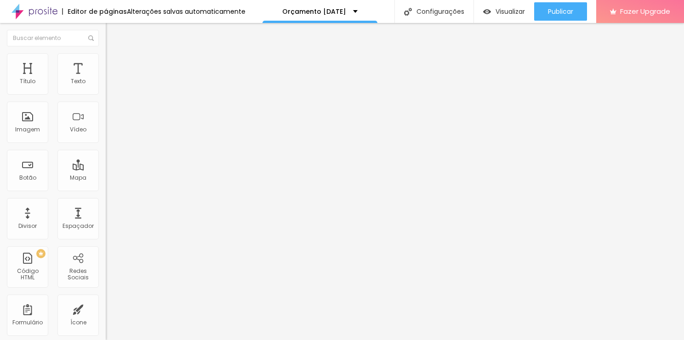
type input "24"
type input "25"
type input "27"
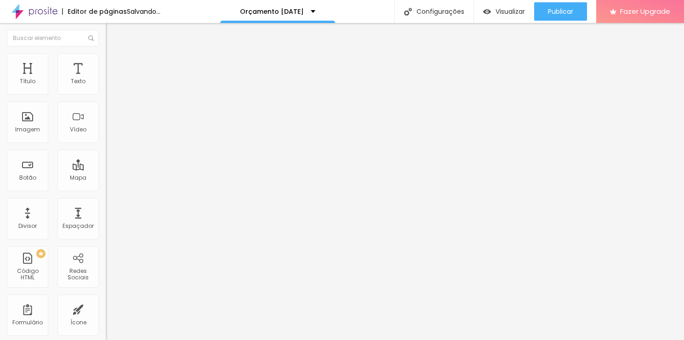
type input "29"
type input "32"
type input "33"
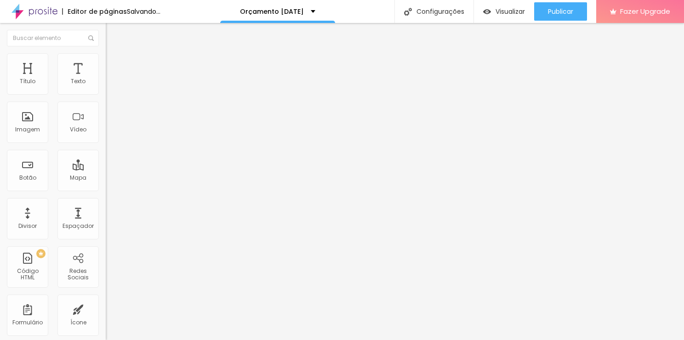
type input "33"
type input "35"
type input "38"
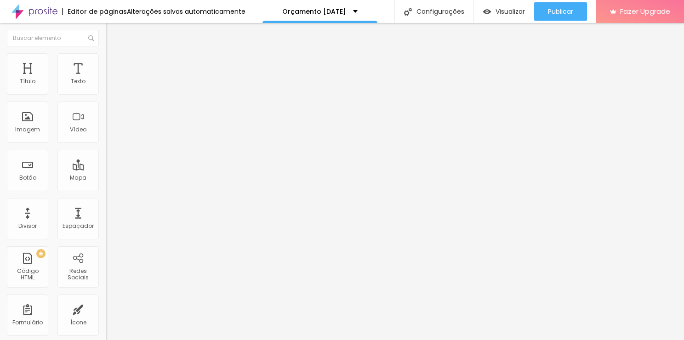
type input "37"
type input "35"
type input "33"
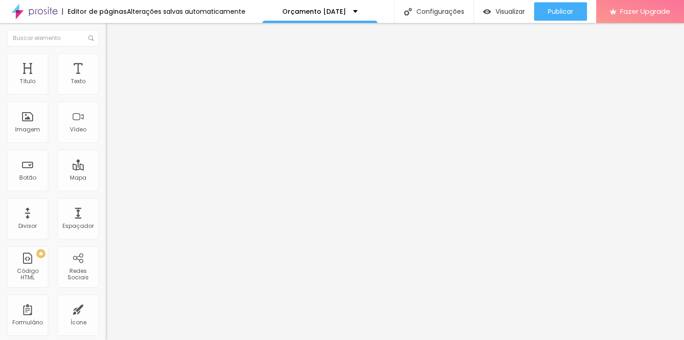
type input "33"
type input "32"
drag, startPoint x: 20, startPoint y: 118, endPoint x: 39, endPoint y: 121, distance: 18.7
type input "31"
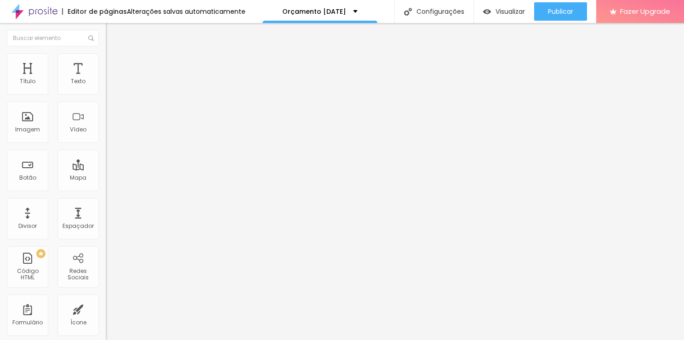
click at [106, 202] on input "range" at bounding box center [135, 205] width 59 height 7
type input "31"
click at [106, 62] on li "Estilo" at bounding box center [159, 57] width 106 height 9
type input "3"
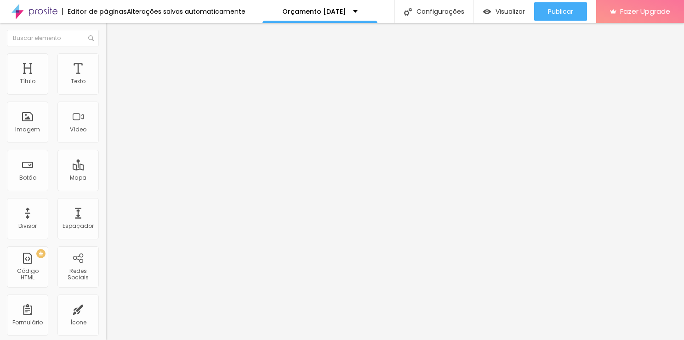
type input "7"
type input "8"
type input "12"
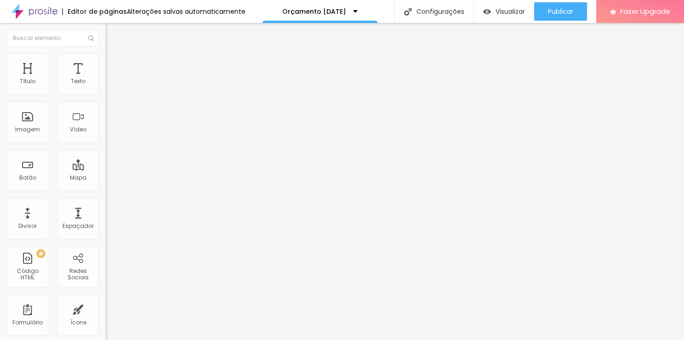
type input "12"
type input "15"
type input "16"
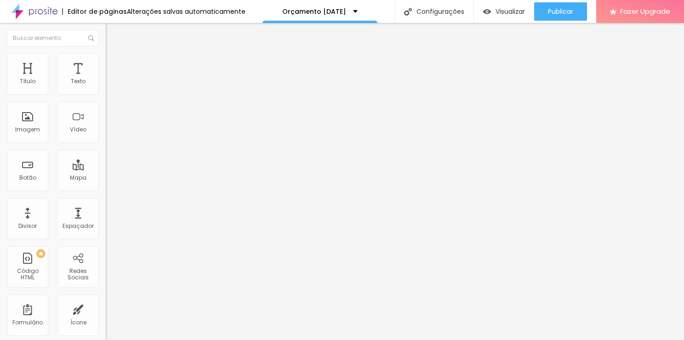
type input "17"
type input "19"
type input "20"
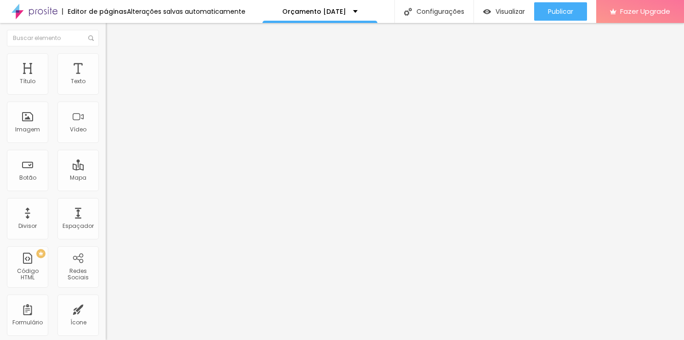
type input "20"
type input "21"
type input "23"
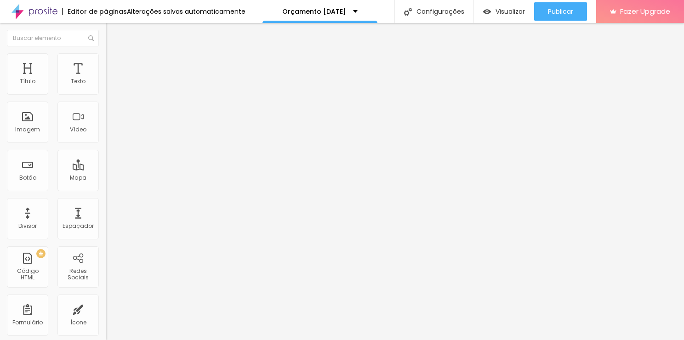
type input "24"
type input "25"
type input "27"
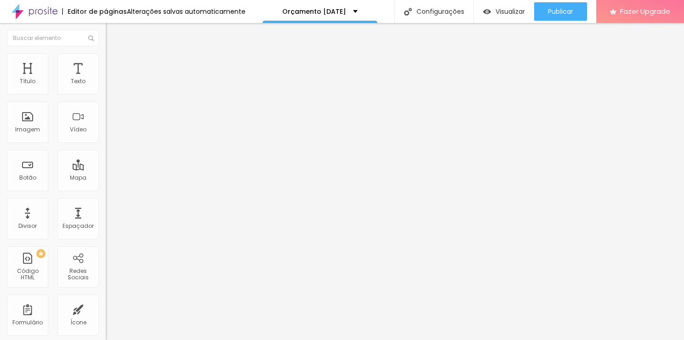
type input "27"
type input "28"
type input "29"
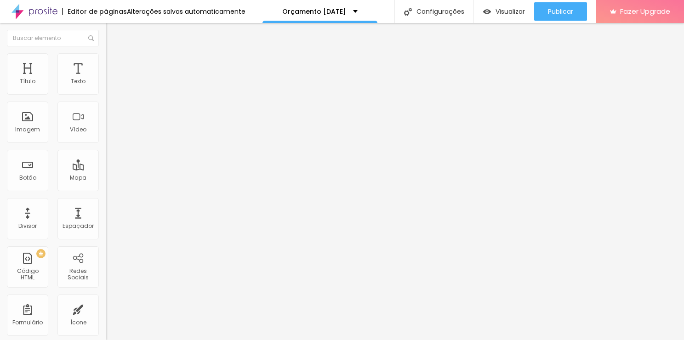
type input "32"
type input "33"
type input "35"
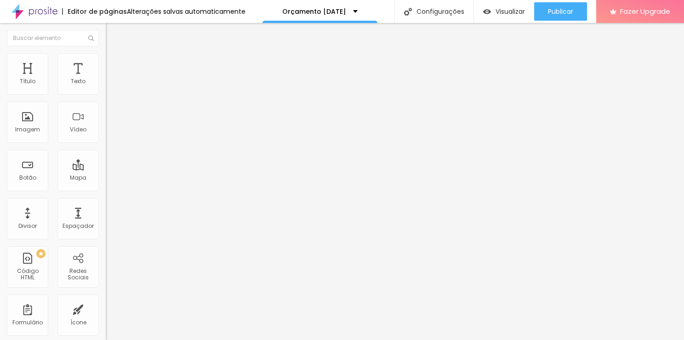
type input "35"
type input "36"
type input "35"
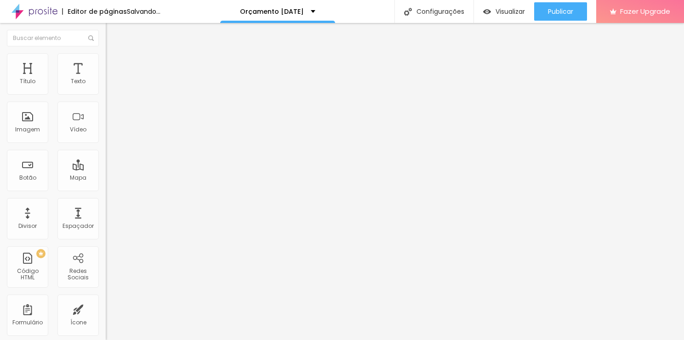
type input "33"
drag, startPoint x: 19, startPoint y: 115, endPoint x: 31, endPoint y: 111, distance: 12.2
type input "33"
click at [106, 202] on input "range" at bounding box center [135, 205] width 59 height 7
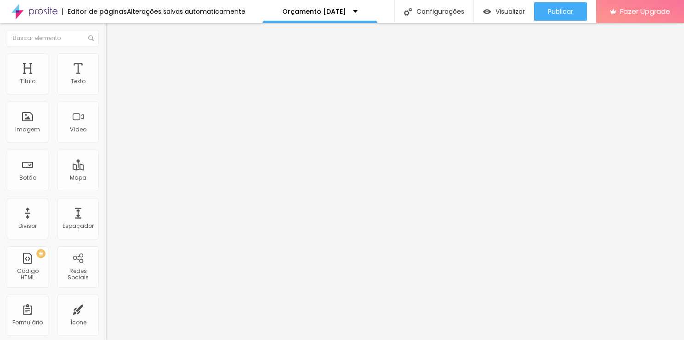
click at [106, 57] on li "Estilo" at bounding box center [159, 57] width 106 height 9
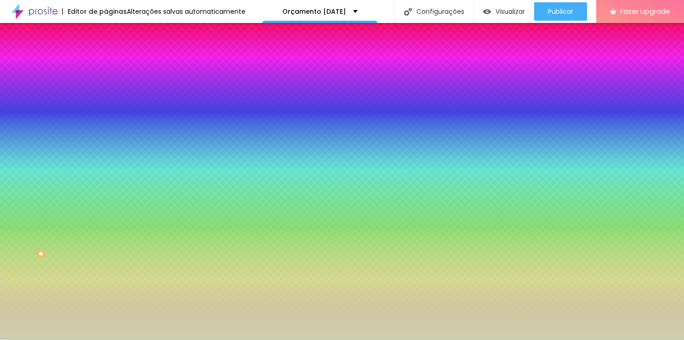
click at [106, 62] on li "Avançado" at bounding box center [159, 66] width 106 height 9
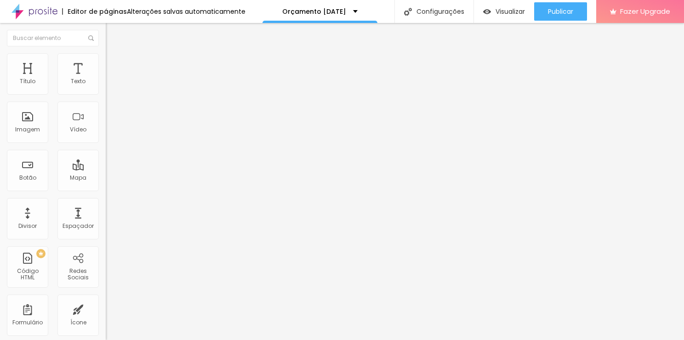
type input "15"
type input "20"
type input "25"
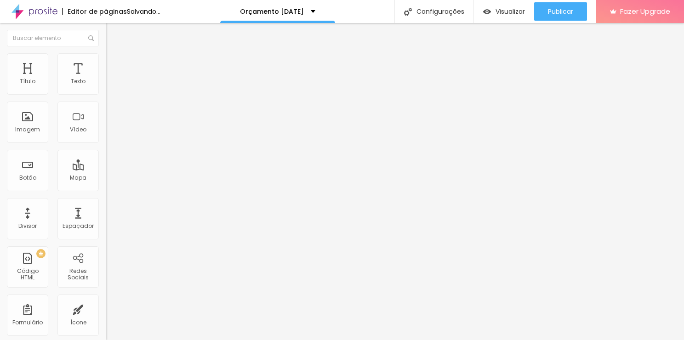
type input "25"
drag, startPoint x: 53, startPoint y: 91, endPoint x: 65, endPoint y: 84, distance: 13.8
type input "25"
click at [106, 178] on input "range" at bounding box center [135, 181] width 59 height 7
type input "35"
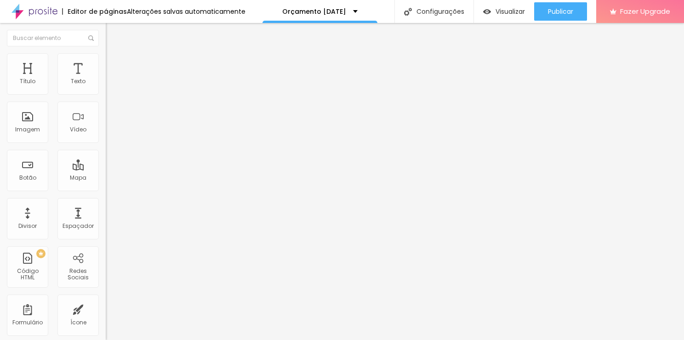
type input "35"
type input "45"
type input "95"
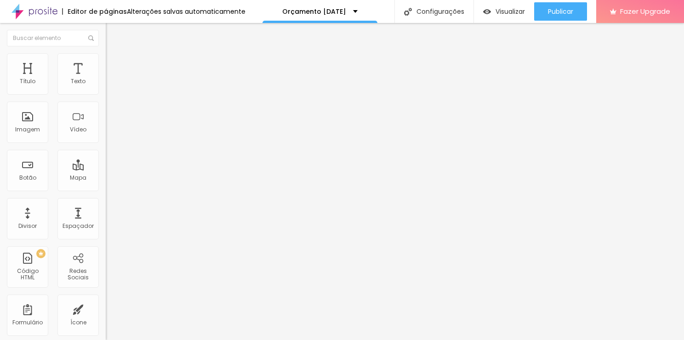
type input "120"
type input "105"
drag, startPoint x: 22, startPoint y: 108, endPoint x: 18, endPoint y: 105, distance: 5.5
click at [106, 308] on input "range" at bounding box center [135, 311] width 59 height 7
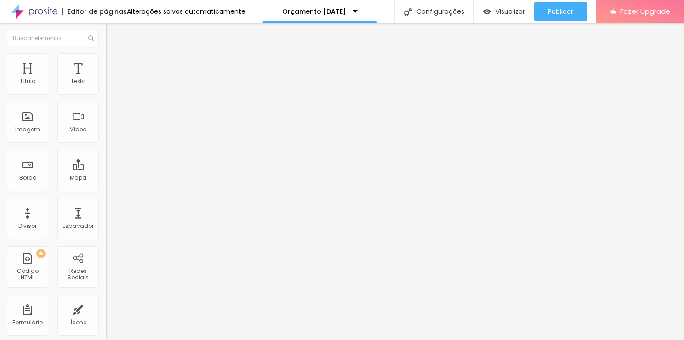
click at [106, 53] on img at bounding box center [110, 57] width 8 height 8
drag, startPoint x: 28, startPoint y: 91, endPoint x: 101, endPoint y: 143, distance: 90.3
click at [106, 169] on input "range" at bounding box center [135, 172] width 59 height 7
click at [106, 62] on img at bounding box center [110, 66] width 8 height 8
drag, startPoint x: 34, startPoint y: 90, endPoint x: 12, endPoint y: 95, distance: 22.1
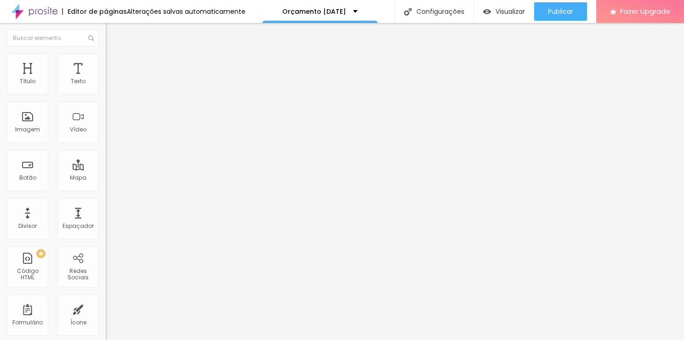
click at [106, 178] on input "range" at bounding box center [135, 181] width 59 height 7
click at [113, 31] on img "button" at bounding box center [116, 33] width 7 height 7
click at [106, 262] on div "Editar Seção Conteúdo Estilo Avançado Modo Encaixotado Encaixotado Completo" at bounding box center [159, 181] width 106 height 317
click at [106, 56] on img at bounding box center [110, 57] width 8 height 8
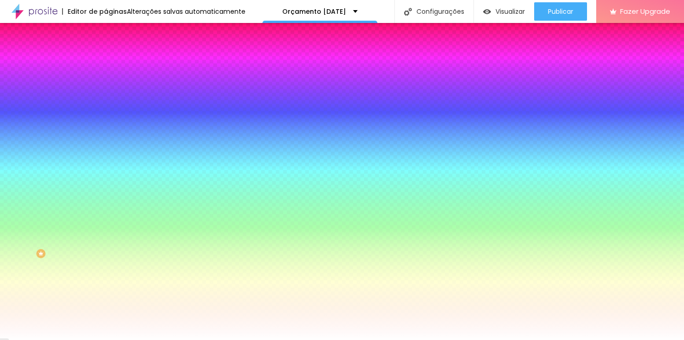
click at [106, 134] on input "#FFFFFF" at bounding box center [161, 129] width 110 height 9
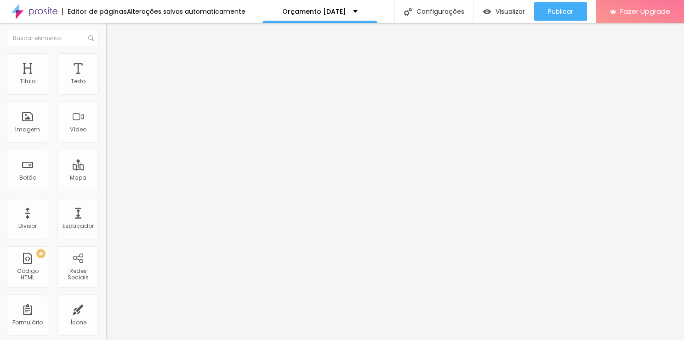
click at [106, 57] on img at bounding box center [110, 57] width 8 height 8
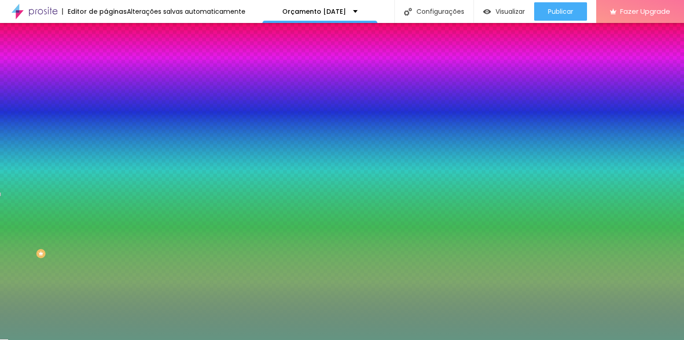
click at [106, 134] on input "#649582" at bounding box center [161, 129] width 110 height 9
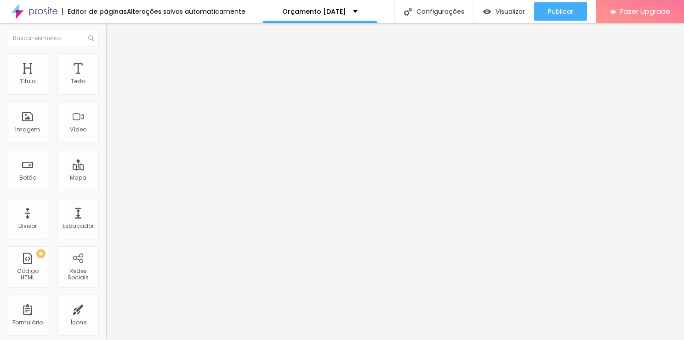
click at [106, 63] on ul "Conteúdo Estilo Avançado" at bounding box center [159, 58] width 106 height 28
click at [114, 62] on span "Estilo" at bounding box center [121, 60] width 14 height 8
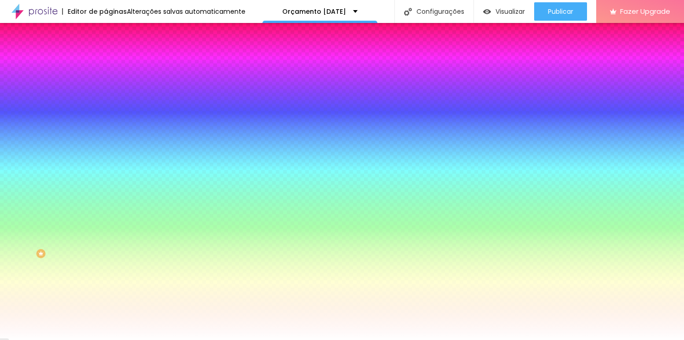
click at [106, 134] on input "#FFFFFF" at bounding box center [161, 129] width 110 height 9
paste input "649582"
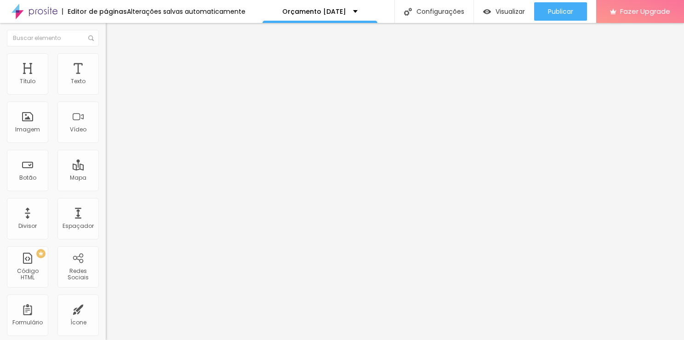
click at [109, 85] on icon "button" at bounding box center [112, 83] width 6 height 6
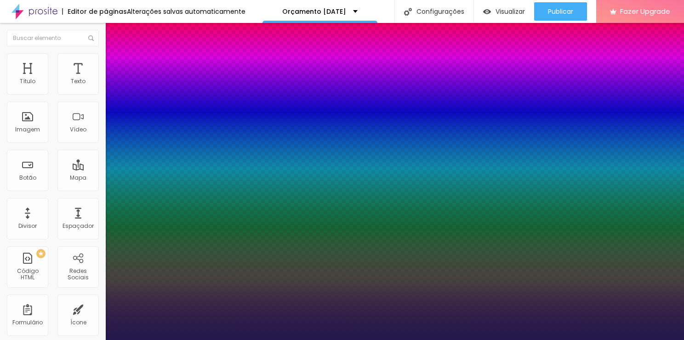
drag, startPoint x: 124, startPoint y: 157, endPoint x: 130, endPoint y: 154, distance: 6.8
click at [226, 340] on div at bounding box center [342, 340] width 684 height 0
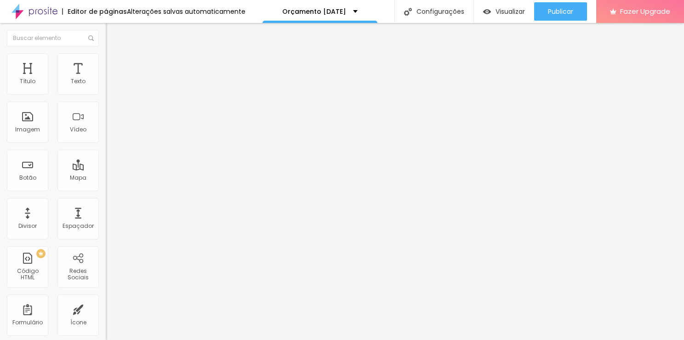
click at [106, 88] on div "Tipografia Voltar ao padrão" at bounding box center [159, 75] width 106 height 26
drag, startPoint x: 100, startPoint y: 101, endPoint x: 94, endPoint y: 92, distance: 10.2
click at [109, 85] on icon "button" at bounding box center [112, 83] width 6 height 6
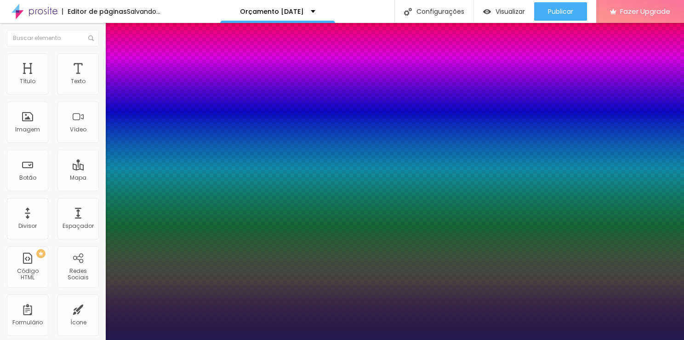
drag, startPoint x: 132, startPoint y: 155, endPoint x: 138, endPoint y: 153, distance: 5.8
click at [256, 340] on div at bounding box center [342, 340] width 684 height 0
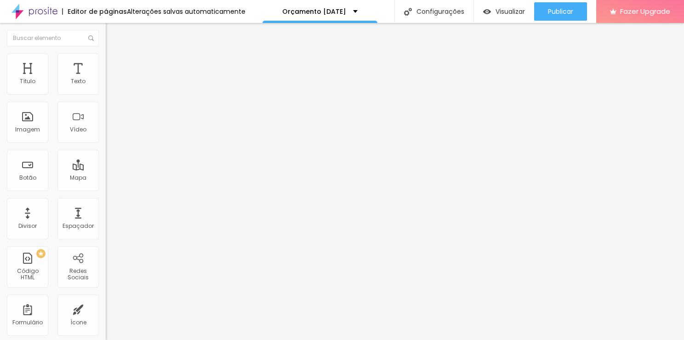
drag, startPoint x: 105, startPoint y: 233, endPoint x: 88, endPoint y: 92, distance: 142.0
click at [106, 88] on button "button" at bounding box center [112, 84] width 13 height 10
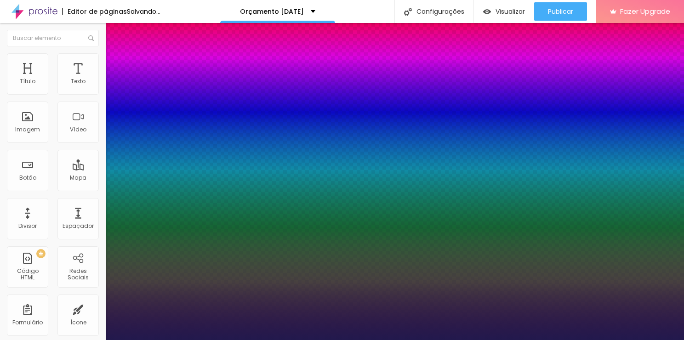
drag, startPoint x: 124, startPoint y: 156, endPoint x: 128, endPoint y: 154, distance: 4.9
drag, startPoint x: 678, startPoint y: 141, endPoint x: 675, endPoint y: 118, distance: 23.6
click at [675, 340] on div at bounding box center [342, 340] width 684 height 0
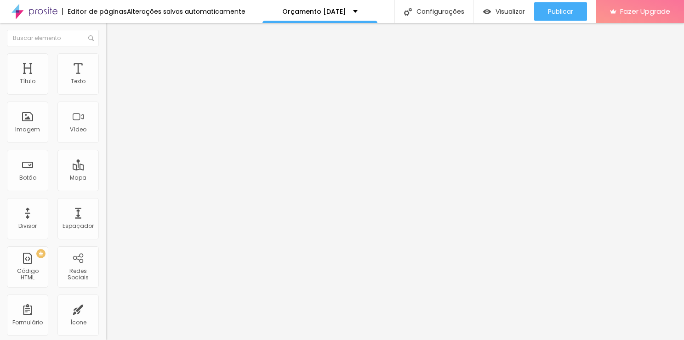
click at [109, 85] on icon "button" at bounding box center [112, 83] width 6 height 6
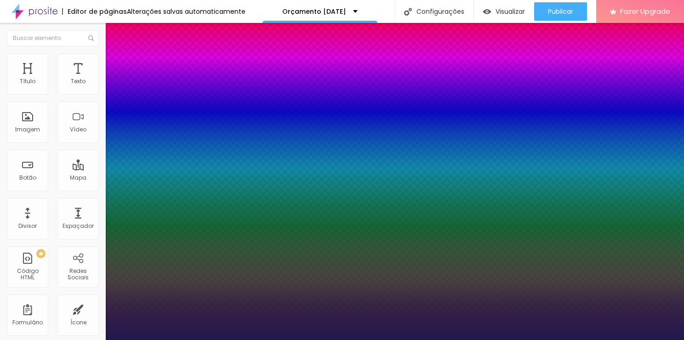
drag, startPoint x: 680, startPoint y: 129, endPoint x: 678, endPoint y: 153, distance: 24.0
click at [678, 340] on div at bounding box center [342, 340] width 684 height 0
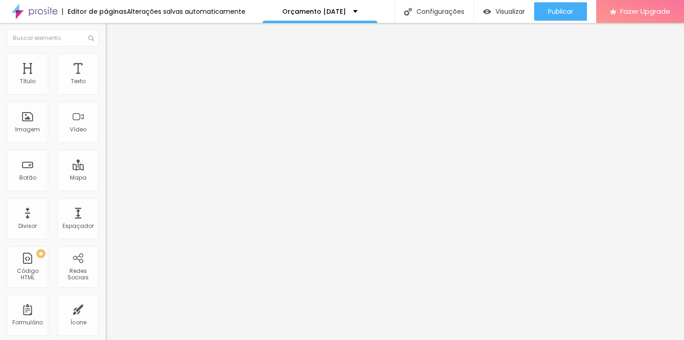
drag, startPoint x: 678, startPoint y: 153, endPoint x: 92, endPoint y: 93, distance: 589.3
click at [109, 85] on icon "button" at bounding box center [112, 83] width 6 height 6
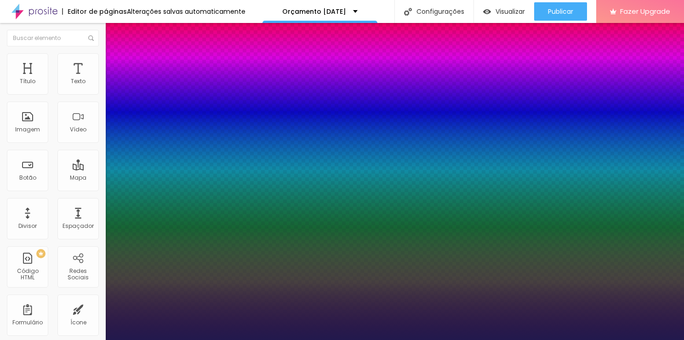
drag, startPoint x: 127, startPoint y: 157, endPoint x: 132, endPoint y: 156, distance: 5.1
click at [614, 340] on div at bounding box center [342, 340] width 684 height 0
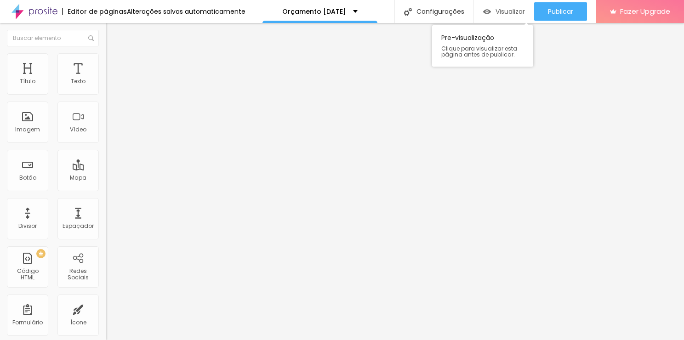
click at [483, 13] on img "button" at bounding box center [487, 12] width 8 height 8
drag, startPoint x: 187, startPoint y: 22, endPoint x: 90, endPoint y: 92, distance: 120.1
click at [106, 88] on button "button" at bounding box center [112, 84] width 13 height 10
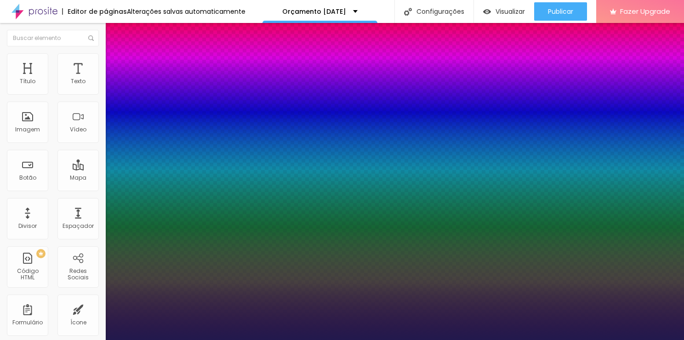
click at [641, 340] on div at bounding box center [342, 340] width 684 height 0
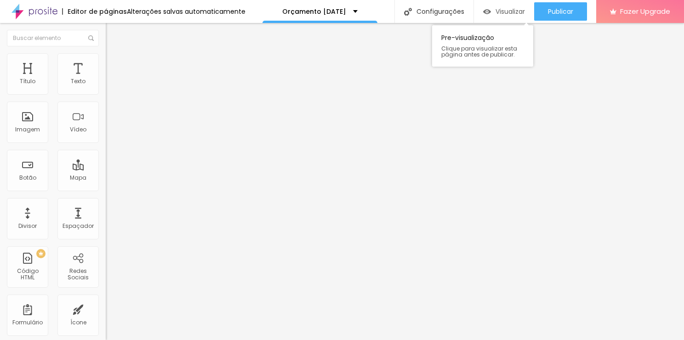
click at [502, 8] on span "Visualizar" at bounding box center [509, 11] width 29 height 7
click at [109, 85] on icon "button" at bounding box center [112, 83] width 6 height 6
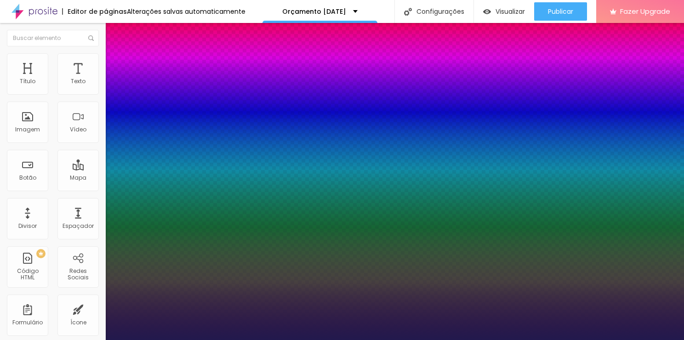
click at [627, 340] on div at bounding box center [342, 340] width 684 height 0
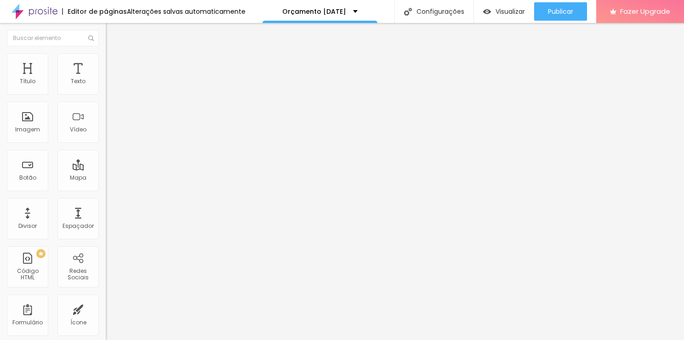
click at [114, 63] on span "Estilo" at bounding box center [121, 60] width 14 height 8
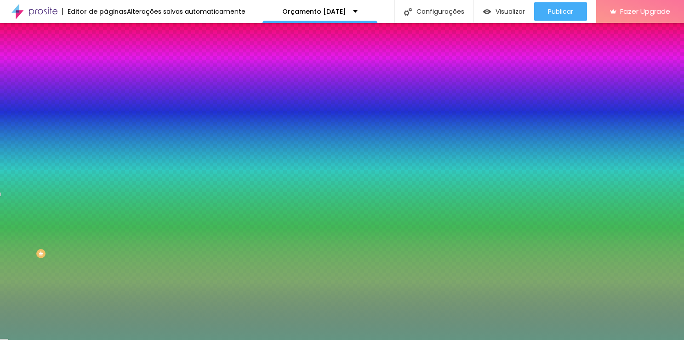
click at [106, 134] on input "#649582" at bounding box center [161, 129] width 110 height 9
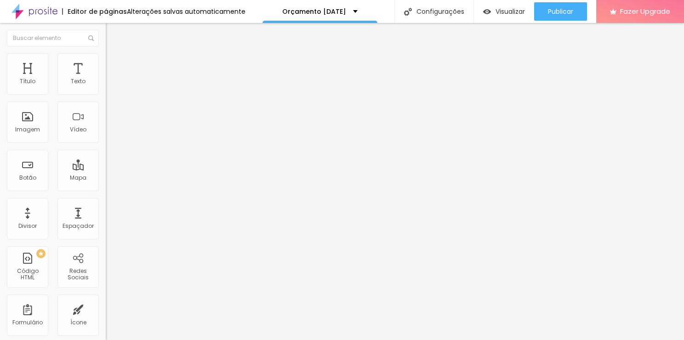
click at [114, 63] on span "Estilo" at bounding box center [121, 60] width 14 height 8
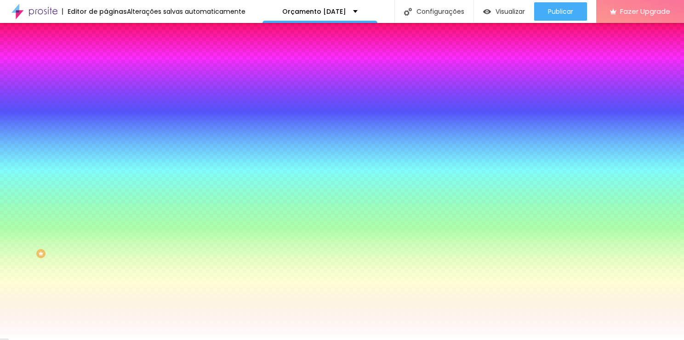
click at [106, 134] on input "#FFFFFF" at bounding box center [161, 129] width 110 height 9
paste input "649582"
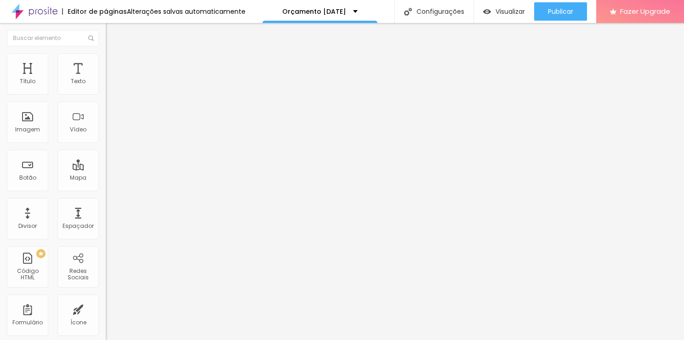
click at [106, 88] on button "button" at bounding box center [112, 84] width 13 height 10
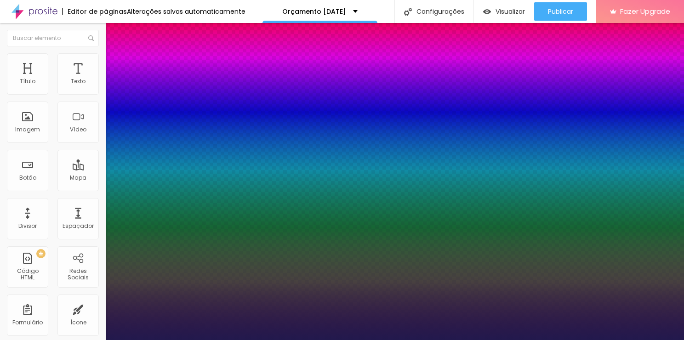
drag, startPoint x: 126, startPoint y: 156, endPoint x: 136, endPoint y: 153, distance: 10.2
click at [249, 340] on div at bounding box center [342, 340] width 684 height 0
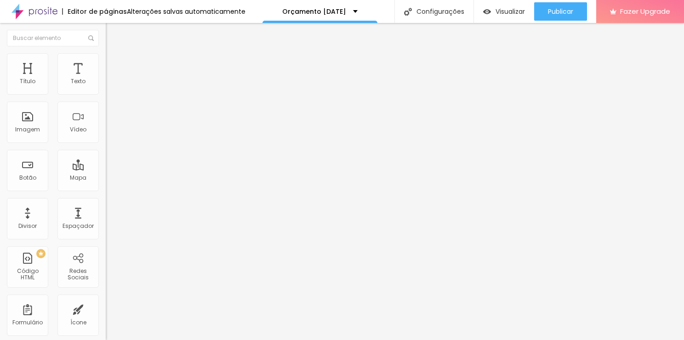
click at [106, 58] on img at bounding box center [110, 57] width 8 height 8
click at [106, 88] on button "button" at bounding box center [112, 84] width 13 height 10
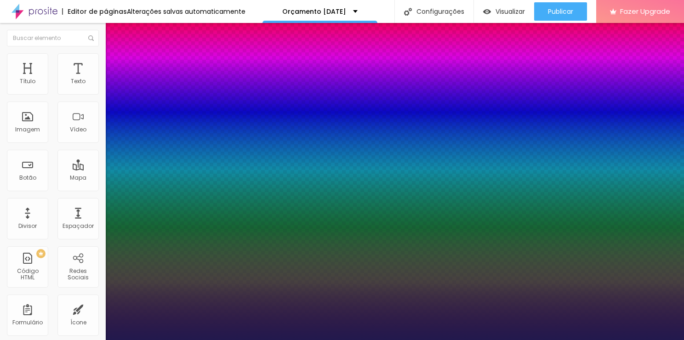
click at [82, 340] on div at bounding box center [342, 340] width 684 height 0
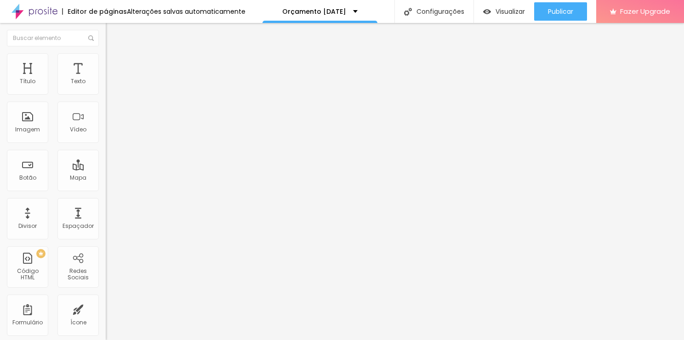
click at [114, 63] on span "Avançado" at bounding box center [129, 60] width 30 height 8
drag, startPoint x: 27, startPoint y: 91, endPoint x: 42, endPoint y: 79, distance: 19.0
click at [106, 169] on input "range" at bounding box center [135, 172] width 59 height 7
click at [114, 54] on span "Estilo" at bounding box center [121, 50] width 14 height 8
click at [109, 85] on icon "button" at bounding box center [112, 83] width 6 height 6
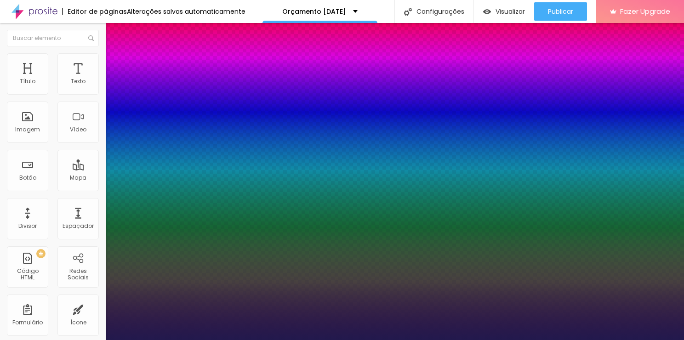
click at [286, 340] on div at bounding box center [342, 340] width 684 height 0
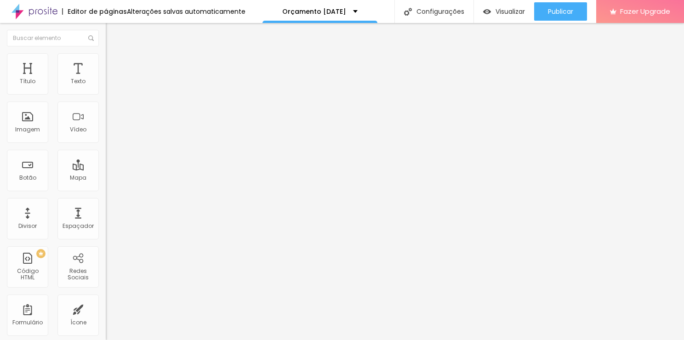
drag, startPoint x: 91, startPoint y: 148, endPoint x: 83, endPoint y: 96, distance: 52.5
click at [106, 79] on button "Voltar ao padrão" at bounding box center [137, 73] width 62 height 11
click at [106, 88] on button "button" at bounding box center [112, 84] width 13 height 10
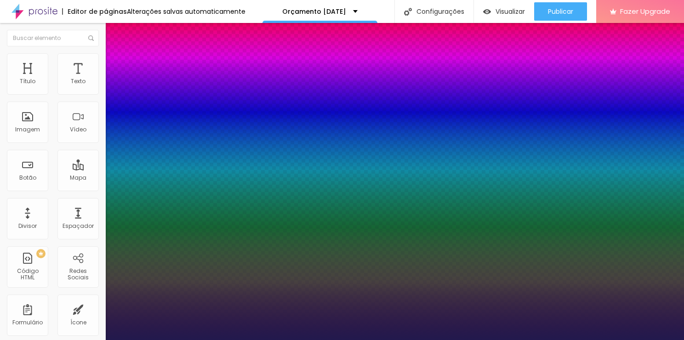
drag, startPoint x: 678, startPoint y: 298, endPoint x: 662, endPoint y: 242, distance: 58.3
click at [662, 340] on div at bounding box center [342, 340] width 684 height 0
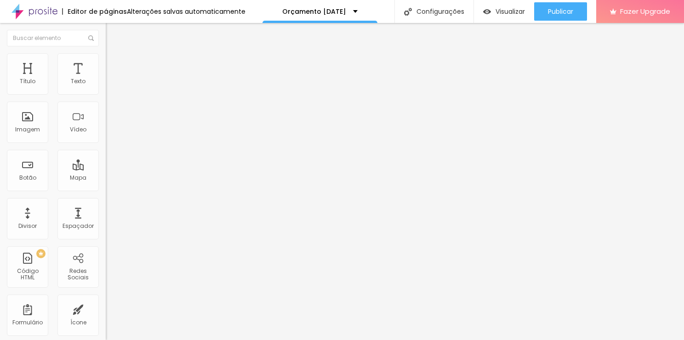
click at [114, 63] on span "Avançado" at bounding box center [129, 60] width 30 height 8
click at [106, 52] on img at bounding box center [110, 48] width 8 height 8
click at [106, 88] on button "button" at bounding box center [112, 84] width 13 height 10
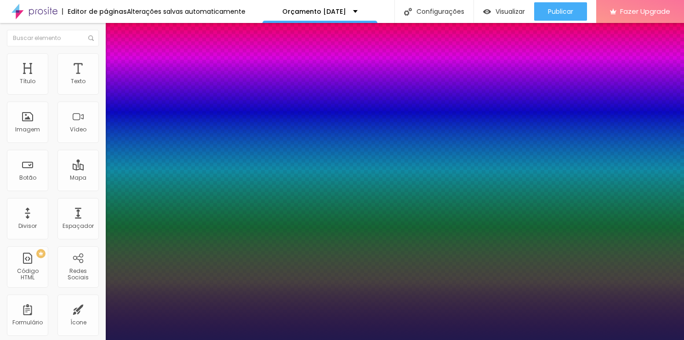
click at [484, 340] on div at bounding box center [342, 340] width 684 height 0
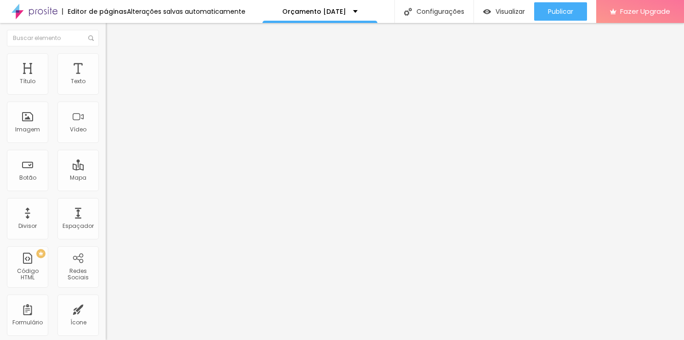
click at [106, 88] on button "button" at bounding box center [112, 84] width 13 height 10
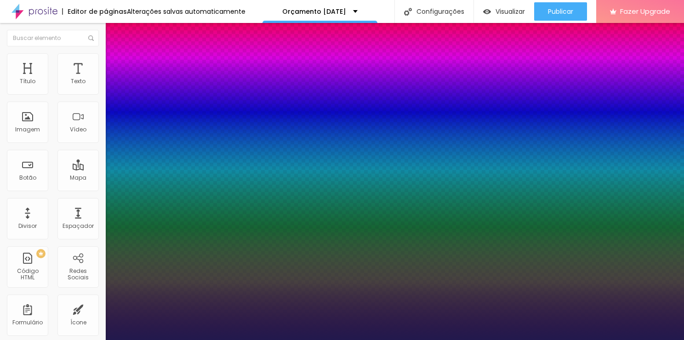
click at [363, 340] on div at bounding box center [342, 340] width 684 height 0
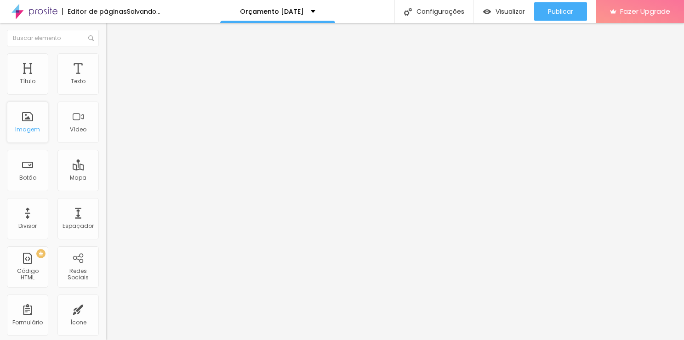
click at [34, 127] on div "Imagem" at bounding box center [27, 129] width 25 height 6
click at [33, 129] on div "Imagem" at bounding box center [27, 129] width 25 height 6
click at [106, 79] on span "Adicionar imagem" at bounding box center [135, 75] width 59 height 8
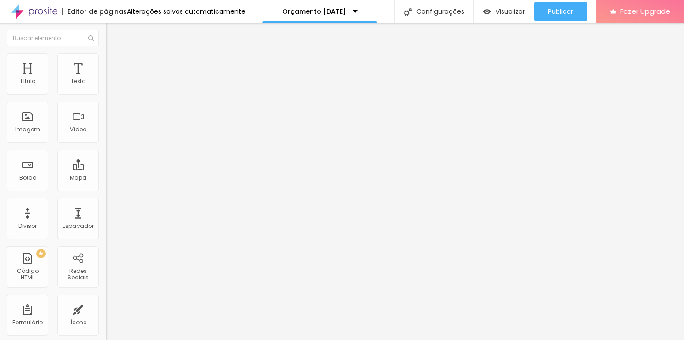
click at [106, 144] on span "Original" at bounding box center [117, 140] width 22 height 8
click at [106, 160] on span "Quadrado" at bounding box center [121, 157] width 30 height 8
click at [106, 144] on span "1:1 Quadrado" at bounding box center [124, 140] width 36 height 8
click at [106, 154] on div "Padrão 4:3" at bounding box center [159, 151] width 106 height 6
click at [499, 12] on span "Visualizar" at bounding box center [509, 11] width 29 height 7
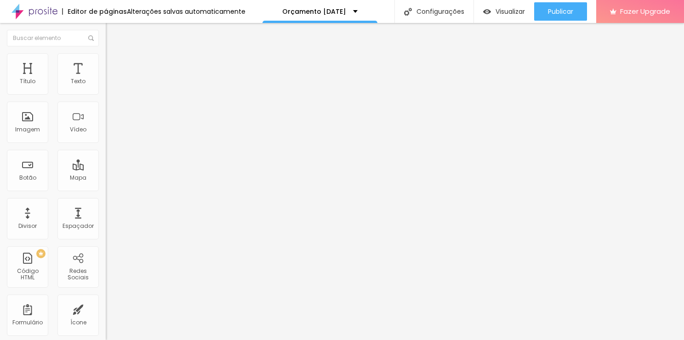
drag, startPoint x: 103, startPoint y: 136, endPoint x: 82, endPoint y: 64, distance: 74.7
click at [114, 63] on span "Avançado" at bounding box center [129, 60] width 30 height 8
drag, startPoint x: 82, startPoint y: 64, endPoint x: 22, endPoint y: 60, distance: 60.4
click at [106, 53] on li "Estilo" at bounding box center [159, 48] width 106 height 9
click at [109, 85] on icon "button" at bounding box center [112, 83] width 6 height 6
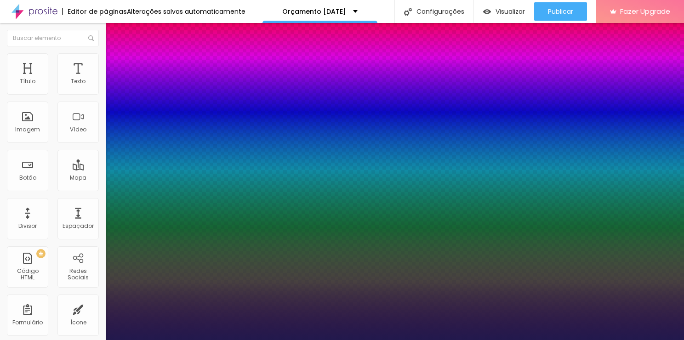
drag, startPoint x: 134, startPoint y: 156, endPoint x: 127, endPoint y: 153, distance: 7.6
drag, startPoint x: 678, startPoint y: 226, endPoint x: 673, endPoint y: 197, distance: 29.8
click at [673, 340] on div at bounding box center [342, 340] width 684 height 0
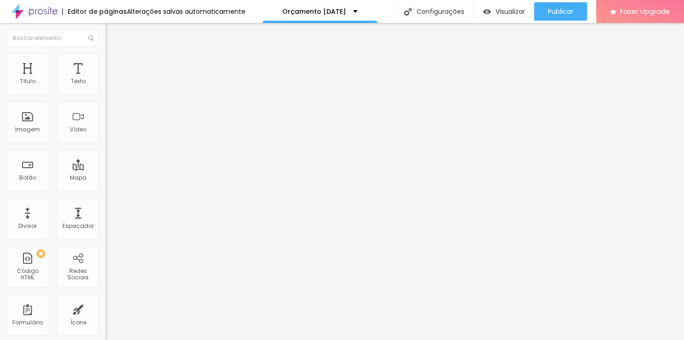
click at [106, 88] on button "button" at bounding box center [112, 84] width 13 height 10
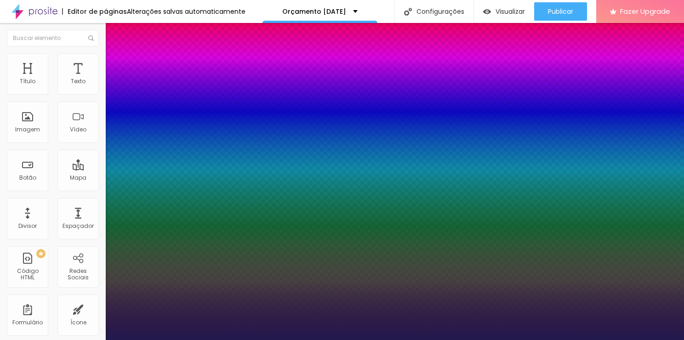
click at [284, 340] on div at bounding box center [342, 340] width 684 height 0
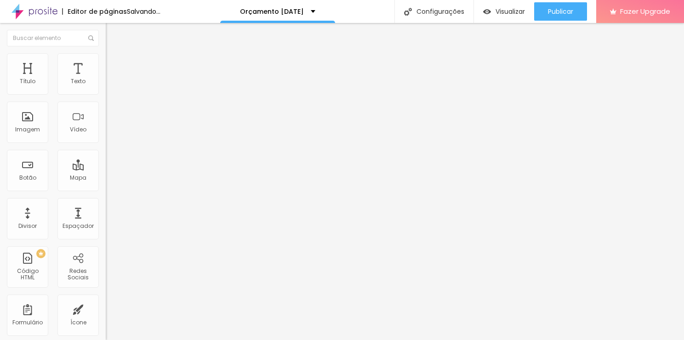
click at [106, 79] on span "Trocar imagem" at bounding box center [131, 75] width 50 height 8
click at [106, 207] on div "Abrir em uma nova aba" at bounding box center [159, 208] width 106 height 5
click at [106, 205] on div "Abrir em uma nova aba" at bounding box center [159, 203] width 106 height 5
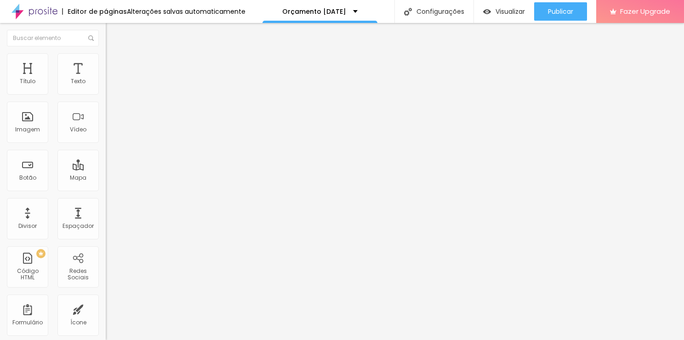
click at [106, 53] on img at bounding box center [110, 57] width 8 height 8
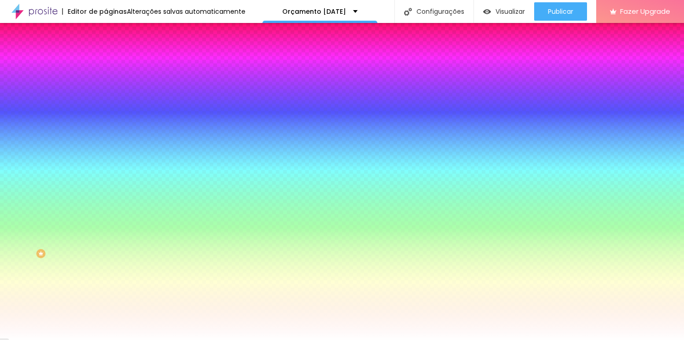
click at [106, 62] on img at bounding box center [110, 66] width 8 height 8
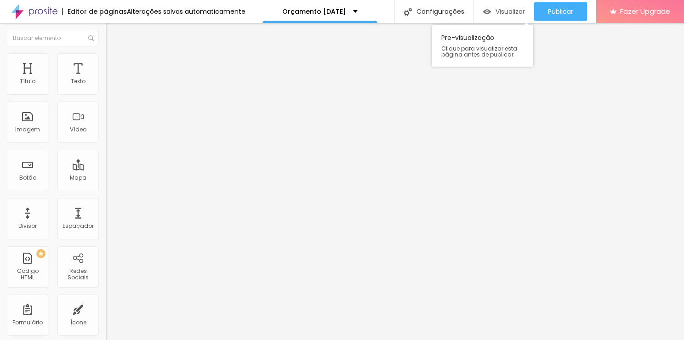
click at [506, 12] on span "Visualizar" at bounding box center [509, 11] width 29 height 7
click at [106, 62] on li "Avançado" at bounding box center [159, 66] width 106 height 9
click at [106, 57] on img at bounding box center [110, 57] width 8 height 8
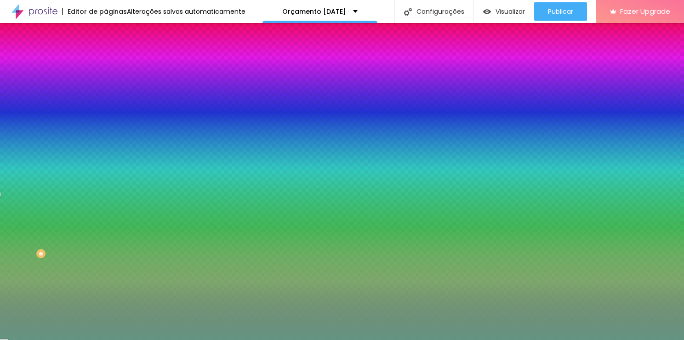
click at [106, 93] on input "#649582" at bounding box center [161, 92] width 110 height 9
click at [106, 92] on input "#649582" at bounding box center [161, 92] width 110 height 9
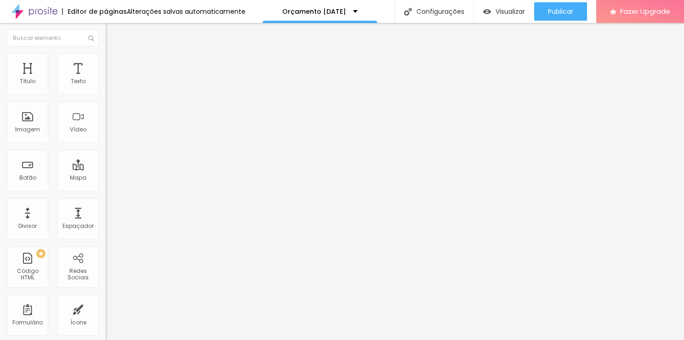
click at [106, 59] on ul "Conteúdo Estilo Avançado" at bounding box center [159, 58] width 106 height 28
click at [106, 61] on ul "Conteúdo Estilo Avançado" at bounding box center [159, 58] width 106 height 28
click at [106, 60] on li "Estilo" at bounding box center [159, 57] width 106 height 9
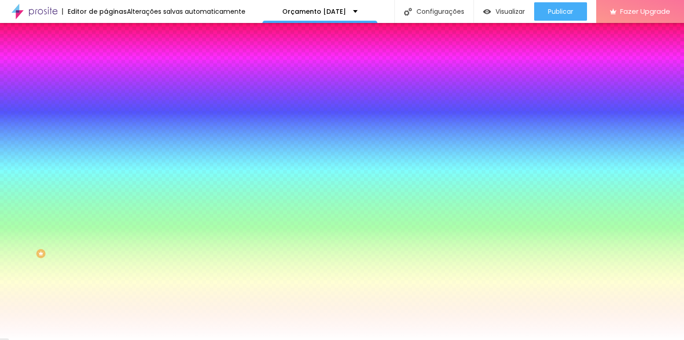
click at [106, 62] on li "Avançado" at bounding box center [159, 66] width 106 height 9
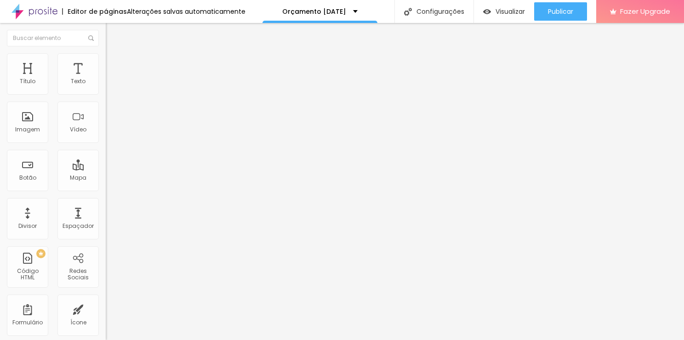
click at [106, 59] on img at bounding box center [110, 57] width 8 height 8
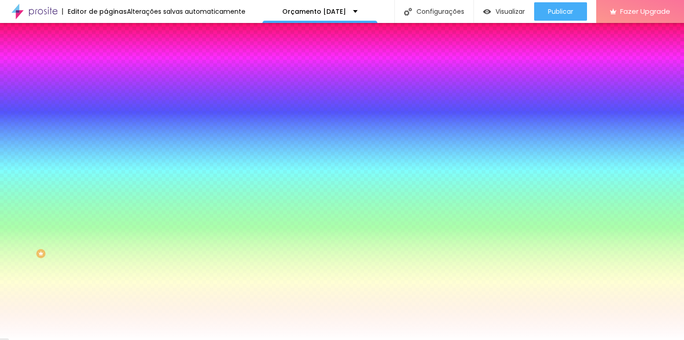
click at [106, 134] on input "#FFFFFF" at bounding box center [161, 129] width 110 height 9
paste input "649582"
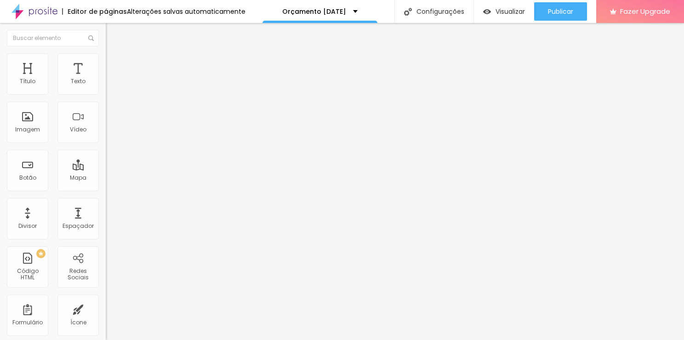
click at [114, 62] on span "Avançado" at bounding box center [129, 60] width 30 height 8
drag, startPoint x: 24, startPoint y: 109, endPoint x: 31, endPoint y: 107, distance: 7.0
click at [106, 299] on input "range" at bounding box center [135, 302] width 59 height 7
drag, startPoint x: 43, startPoint y: 90, endPoint x: 31, endPoint y: 93, distance: 12.4
click at [106, 169] on input "range" at bounding box center [135, 172] width 59 height 7
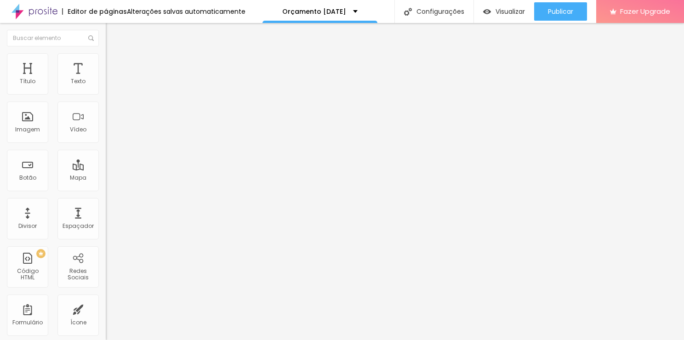
click at [106, 79] on button "Voltar ao padrão" at bounding box center [137, 73] width 62 height 11
click at [106, 58] on img at bounding box center [110, 57] width 8 height 8
drag, startPoint x: 30, startPoint y: 108, endPoint x: 58, endPoint y: 107, distance: 28.1
click at [106, 299] on input "range" at bounding box center [135, 302] width 59 height 7
click at [106, 58] on img at bounding box center [110, 57] width 8 height 8
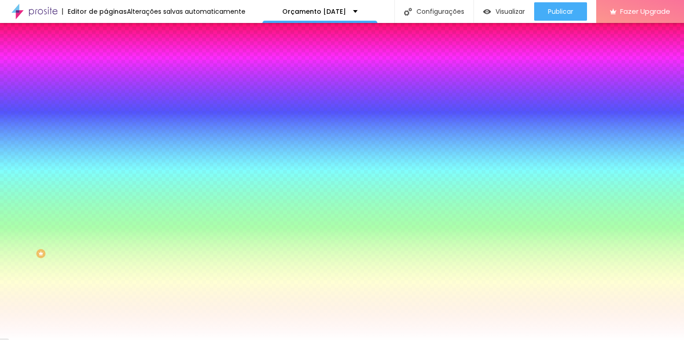
click at [106, 62] on img at bounding box center [110, 66] width 8 height 8
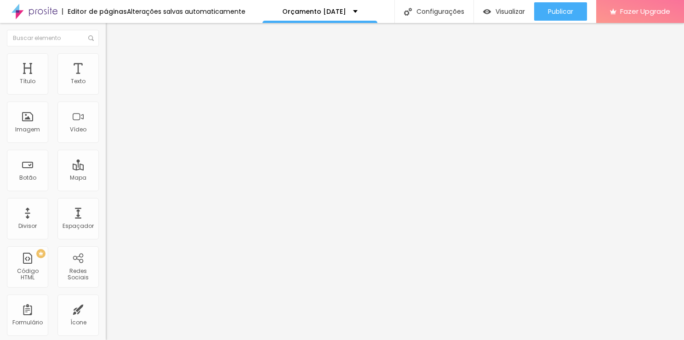
drag, startPoint x: 21, startPoint y: 108, endPoint x: 102, endPoint y: 108, distance: 80.9
click at [106, 308] on input "range" at bounding box center [135, 311] width 59 height 7
click at [106, 62] on li "Avançado" at bounding box center [159, 57] width 106 height 9
click at [106, 169] on input "range" at bounding box center [135, 172] width 59 height 7
click at [106, 53] on li "Estilo" at bounding box center [159, 48] width 106 height 9
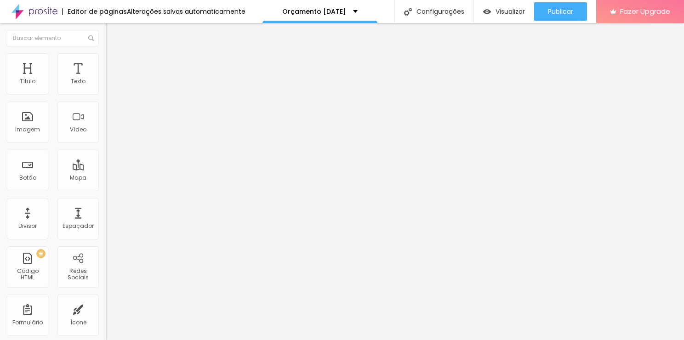
click at [106, 88] on button "button" at bounding box center [112, 84] width 13 height 10
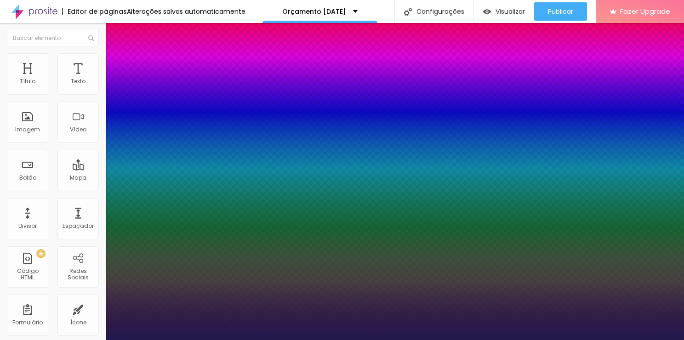
drag, startPoint x: 123, startPoint y: 157, endPoint x: 168, endPoint y: 147, distance: 45.5
click at [441, 340] on div at bounding box center [342, 340] width 684 height 0
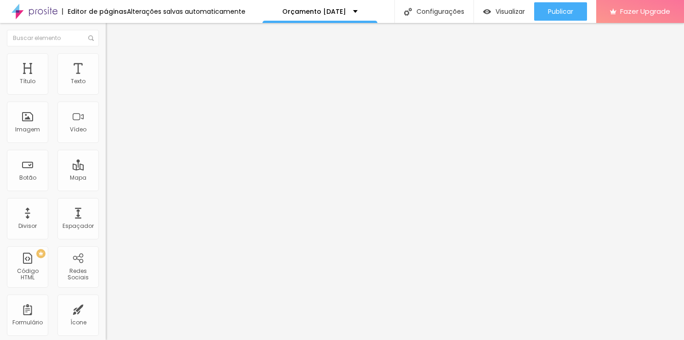
click at [106, 61] on li "Estilo" at bounding box center [159, 57] width 106 height 9
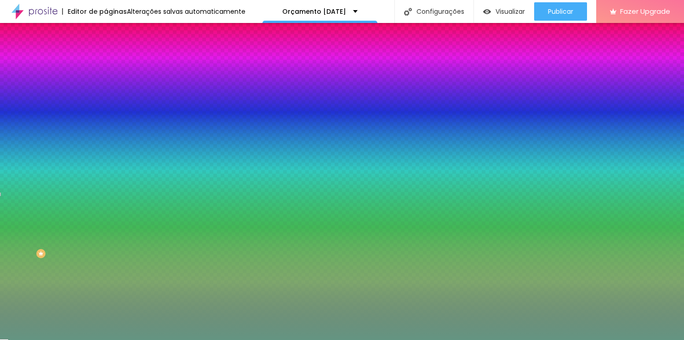
drag, startPoint x: 51, startPoint y: 61, endPoint x: 83, endPoint y: 56, distance: 32.5
click at [106, 62] on img at bounding box center [110, 66] width 8 height 8
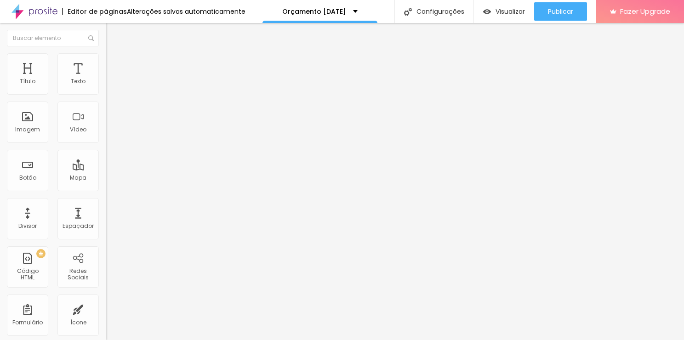
drag, startPoint x: 52, startPoint y: 89, endPoint x: 29, endPoint y: 89, distance: 23.0
click at [106, 178] on input "range" at bounding box center [135, 181] width 59 height 7
drag, startPoint x: 19, startPoint y: 109, endPoint x: 13, endPoint y: 105, distance: 6.6
click at [106, 308] on input "range" at bounding box center [135, 311] width 59 height 7
click at [106, 59] on img at bounding box center [110, 57] width 8 height 8
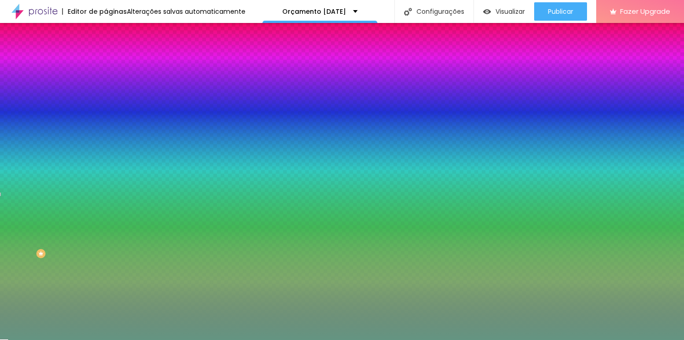
click at [114, 65] on span "Avançado" at bounding box center [129, 69] width 30 height 8
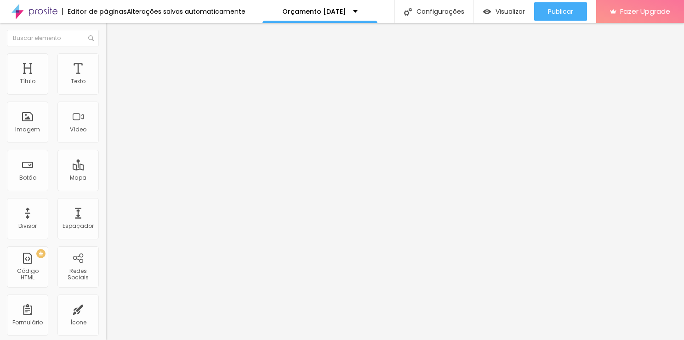
drag, startPoint x: 29, startPoint y: 90, endPoint x: 16, endPoint y: 93, distance: 13.2
click at [106, 178] on input "range" at bounding box center [135, 181] width 59 height 7
click at [106, 60] on li "Estilo" at bounding box center [159, 57] width 106 height 9
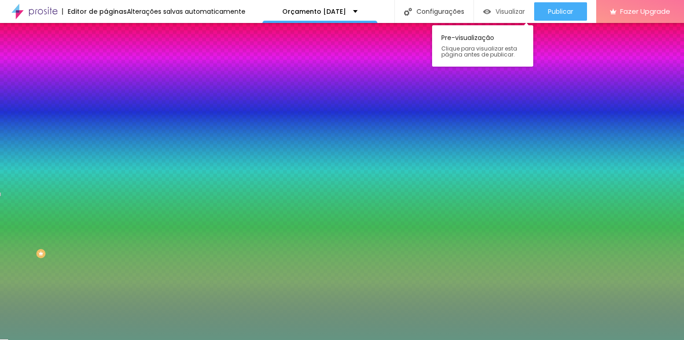
click at [499, 11] on span "Visualizar" at bounding box center [509, 11] width 29 height 7
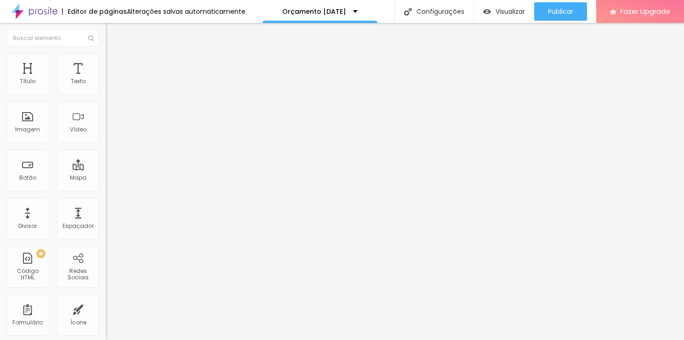
click at [106, 88] on button "button" at bounding box center [112, 84] width 13 height 10
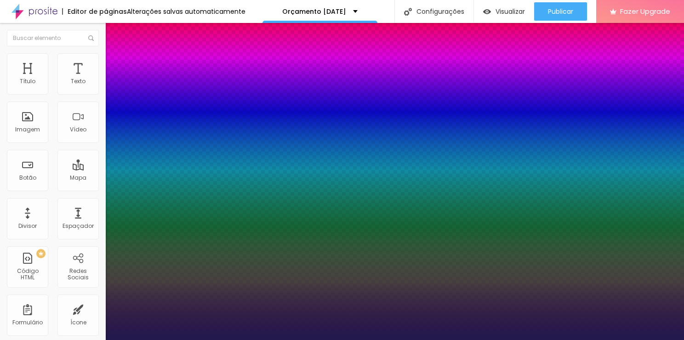
drag, startPoint x: 680, startPoint y: 140, endPoint x: 680, endPoint y: 116, distance: 23.9
click at [680, 340] on div at bounding box center [342, 340] width 684 height 0
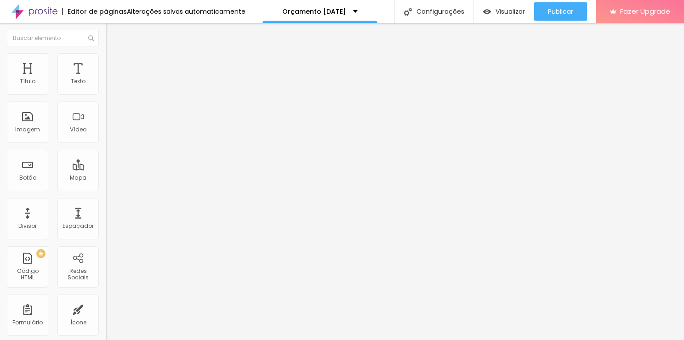
drag, startPoint x: 680, startPoint y: 116, endPoint x: 76, endPoint y: 61, distance: 606.2
click at [106, 61] on li "Avançado" at bounding box center [159, 57] width 106 height 9
drag, startPoint x: 76, startPoint y: 61, endPoint x: 26, endPoint y: 62, distance: 50.6
click at [114, 54] on span "Estilo" at bounding box center [121, 50] width 14 height 8
click at [106, 95] on span "Titulo 3" at bounding box center [119, 90] width 26 height 11
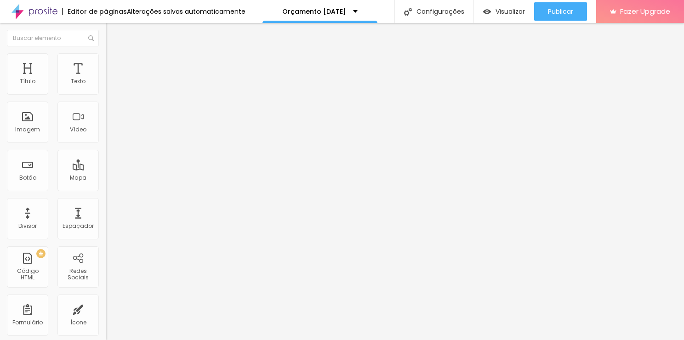
click at [106, 102] on span "Titulo 4" at bounding box center [118, 97] width 24 height 9
click at [106, 94] on span "Titulo 3" at bounding box center [119, 89] width 26 height 11
drag, startPoint x: 86, startPoint y: 130, endPoint x: 91, endPoint y: 193, distance: 62.7
click at [106, 138] on button "button" at bounding box center [112, 133] width 13 height 10
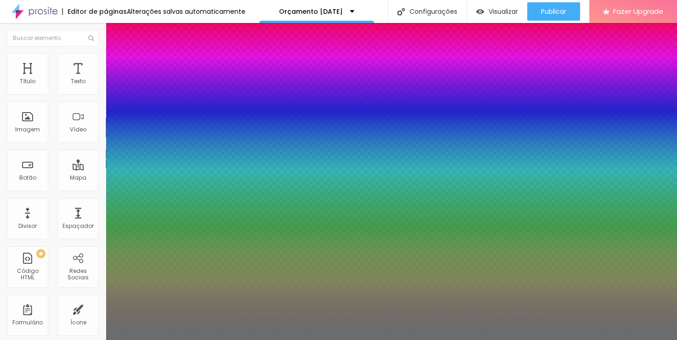
drag, startPoint x: 150, startPoint y: 260, endPoint x: 140, endPoint y: 257, distance: 11.0
click at [673, 340] on div at bounding box center [338, 340] width 677 height 0
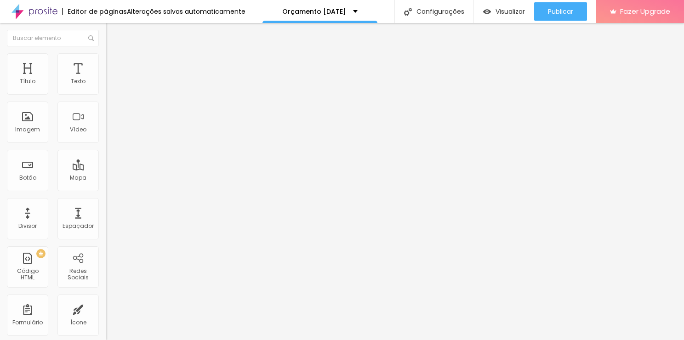
drag, startPoint x: 673, startPoint y: 85, endPoint x: 90, endPoint y: 89, distance: 582.6
click at [106, 88] on button "button" at bounding box center [112, 84] width 13 height 10
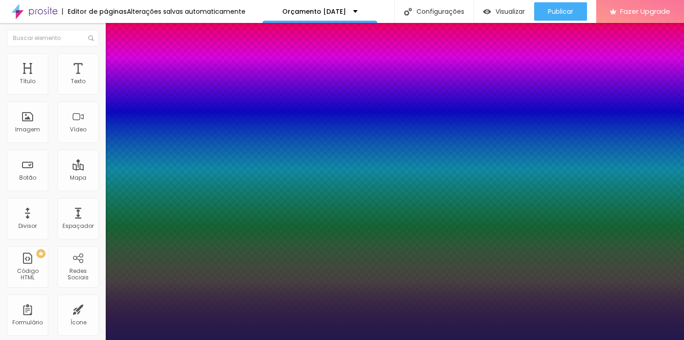
click at [629, 340] on div at bounding box center [342, 340] width 684 height 0
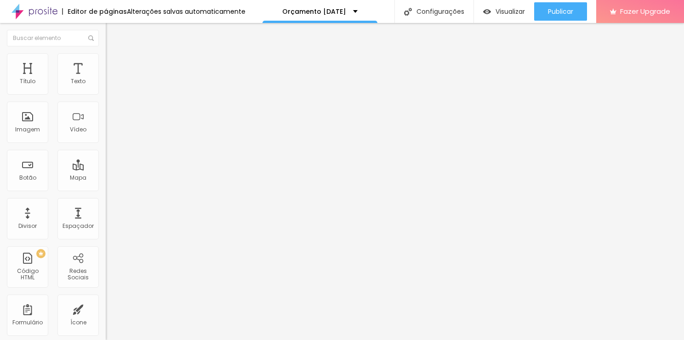
click at [106, 62] on img at bounding box center [110, 66] width 8 height 8
drag, startPoint x: 54, startPoint y: 91, endPoint x: 23, endPoint y: 89, distance: 30.9
click at [106, 178] on input "range" at bounding box center [135, 181] width 59 height 7
click at [114, 65] on span "Avançado" at bounding box center [129, 69] width 30 height 8
drag, startPoint x: 55, startPoint y: 90, endPoint x: 40, endPoint y: 88, distance: 14.8
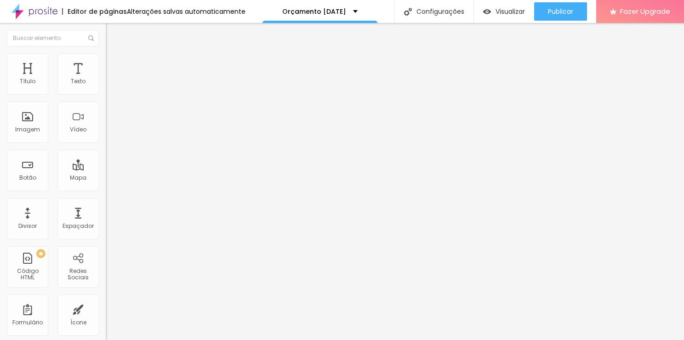
click at [106, 178] on input "range" at bounding box center [135, 181] width 59 height 7
drag, startPoint x: 20, startPoint y: 105, endPoint x: 11, endPoint y: 108, distance: 9.7
click at [106, 308] on input "range" at bounding box center [135, 311] width 59 height 7
click at [511, 12] on span "Visualizar" at bounding box center [509, 11] width 29 height 7
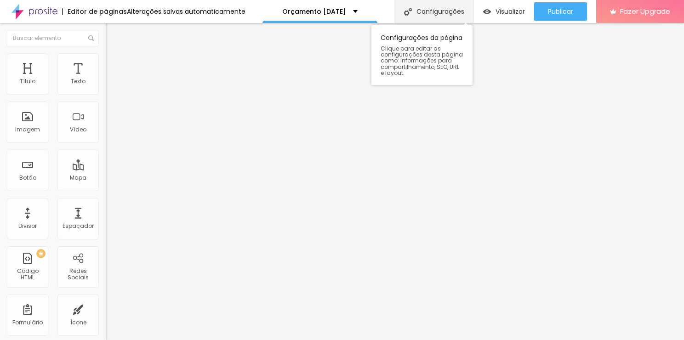
click at [441, 9] on div "Configurações" at bounding box center [433, 11] width 79 height 23
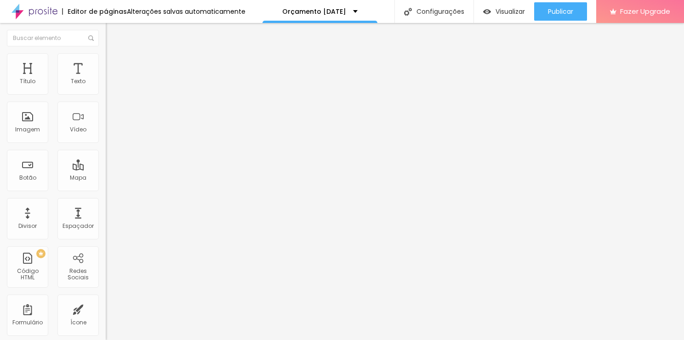
drag, startPoint x: 382, startPoint y: 253, endPoint x: 320, endPoint y: 246, distance: 62.8
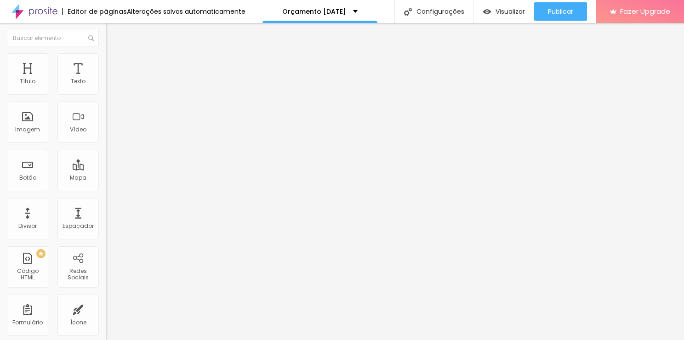
scroll to position [53, 0]
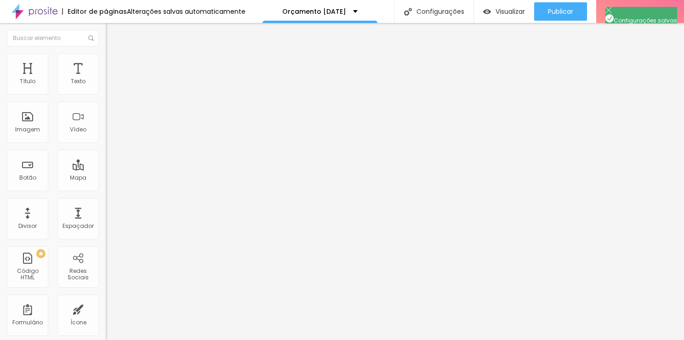
drag, startPoint x: 336, startPoint y: 95, endPoint x: 232, endPoint y: 101, distance: 103.6
drag, startPoint x: 204, startPoint y: 74, endPoint x: 198, endPoint y: 75, distance: 5.6
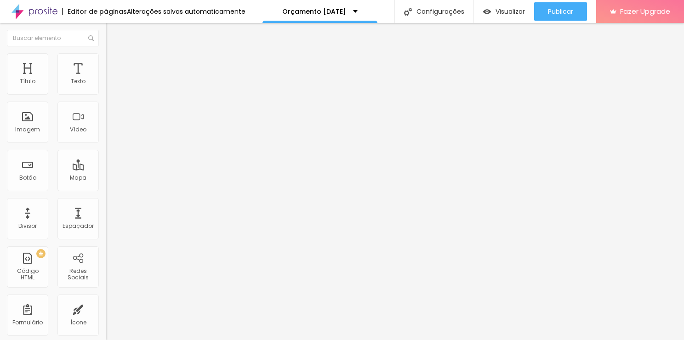
drag, startPoint x: 463, startPoint y: 187, endPoint x: 186, endPoint y: 187, distance: 277.5
paste input "Orçamento [DATE]"
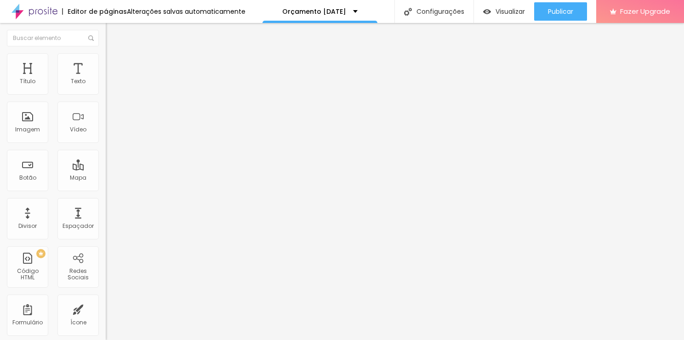
drag, startPoint x: 331, startPoint y: 256, endPoint x: 247, endPoint y: 227, distance: 88.8
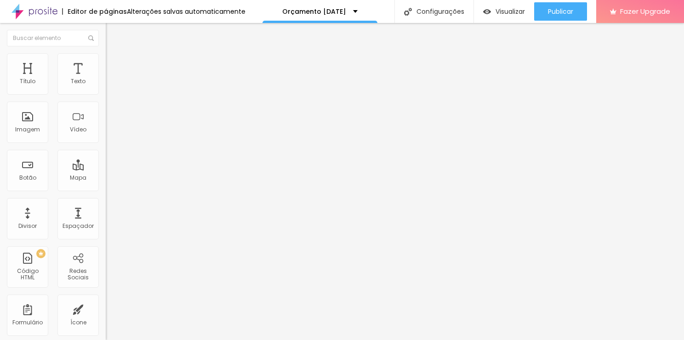
drag, startPoint x: 421, startPoint y: 261, endPoint x: 208, endPoint y: 188, distance: 225.1
click at [486, 10] on img "button" at bounding box center [487, 12] width 8 height 8
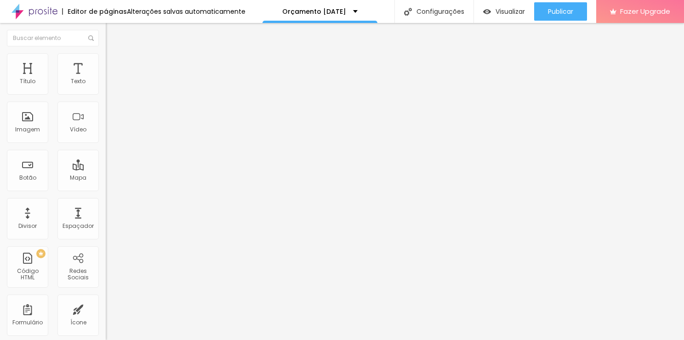
click at [114, 62] on span "Estilo" at bounding box center [121, 60] width 14 height 8
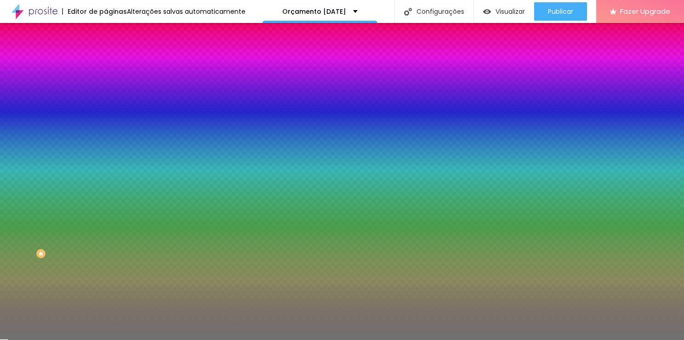
click at [106, 88] on div at bounding box center [159, 88] width 106 height 0
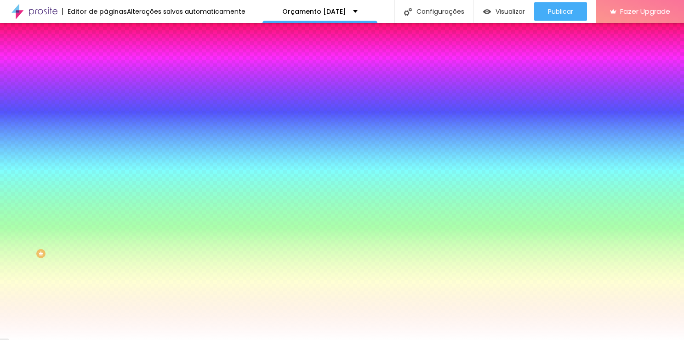
drag, startPoint x: 15, startPoint y: 142, endPoint x: 14, endPoint y: 103, distance: 38.6
click at [106, 97] on div at bounding box center [159, 97] width 106 height 0
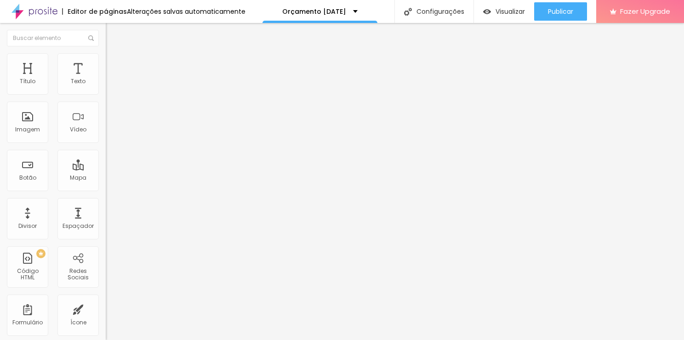
click at [114, 62] on span "Estilo" at bounding box center [121, 60] width 14 height 8
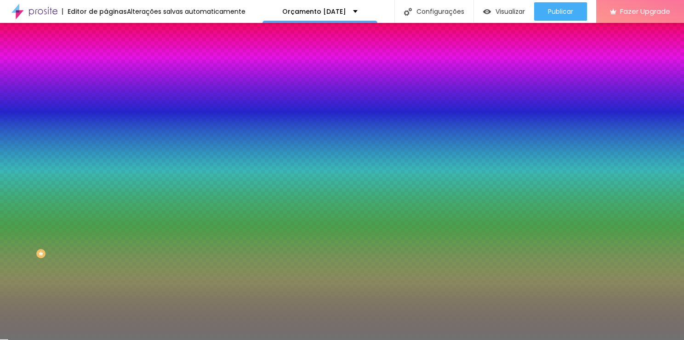
click at [106, 88] on div at bounding box center [159, 88] width 106 height 0
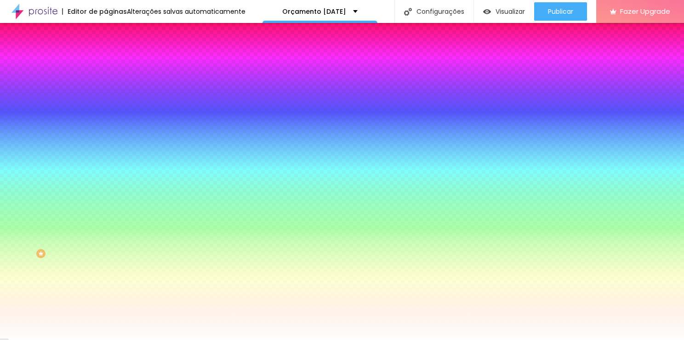
drag, startPoint x: 14, startPoint y: 142, endPoint x: 24, endPoint y: 103, distance: 39.9
click at [106, 97] on div at bounding box center [159, 97] width 106 height 0
